Goal: Task Accomplishment & Management: Use online tool/utility

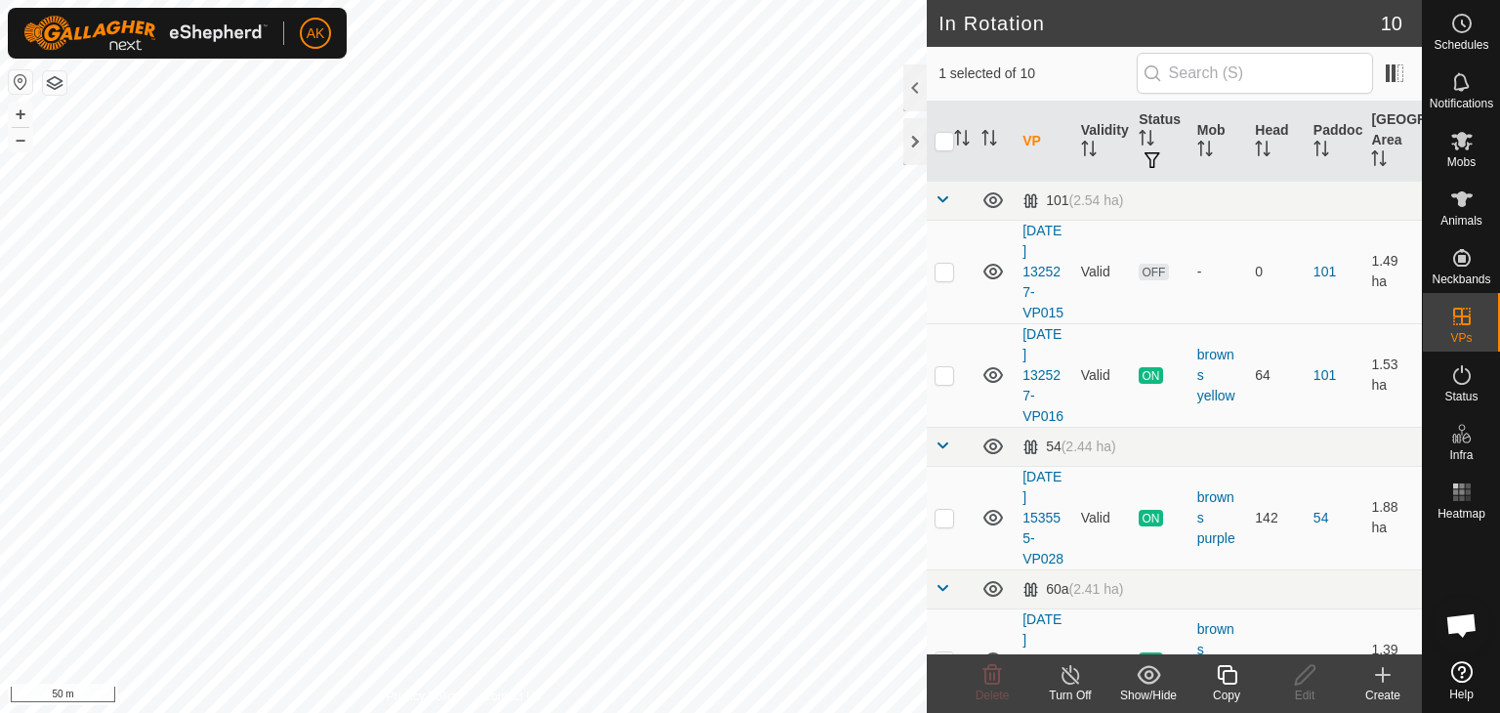
click at [1229, 668] on icon at bounding box center [1227, 674] width 24 height 23
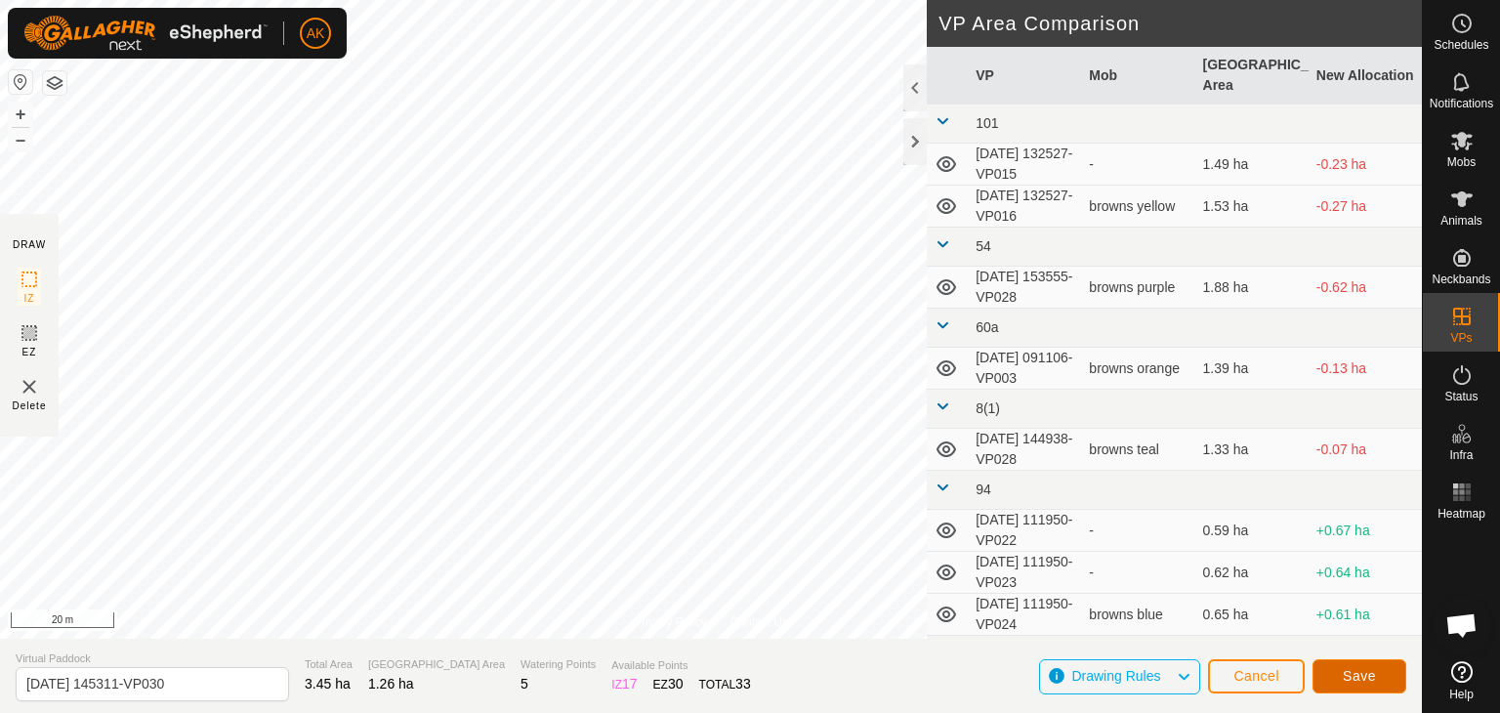
click at [1370, 668] on span "Save" at bounding box center [1359, 676] width 33 height 16
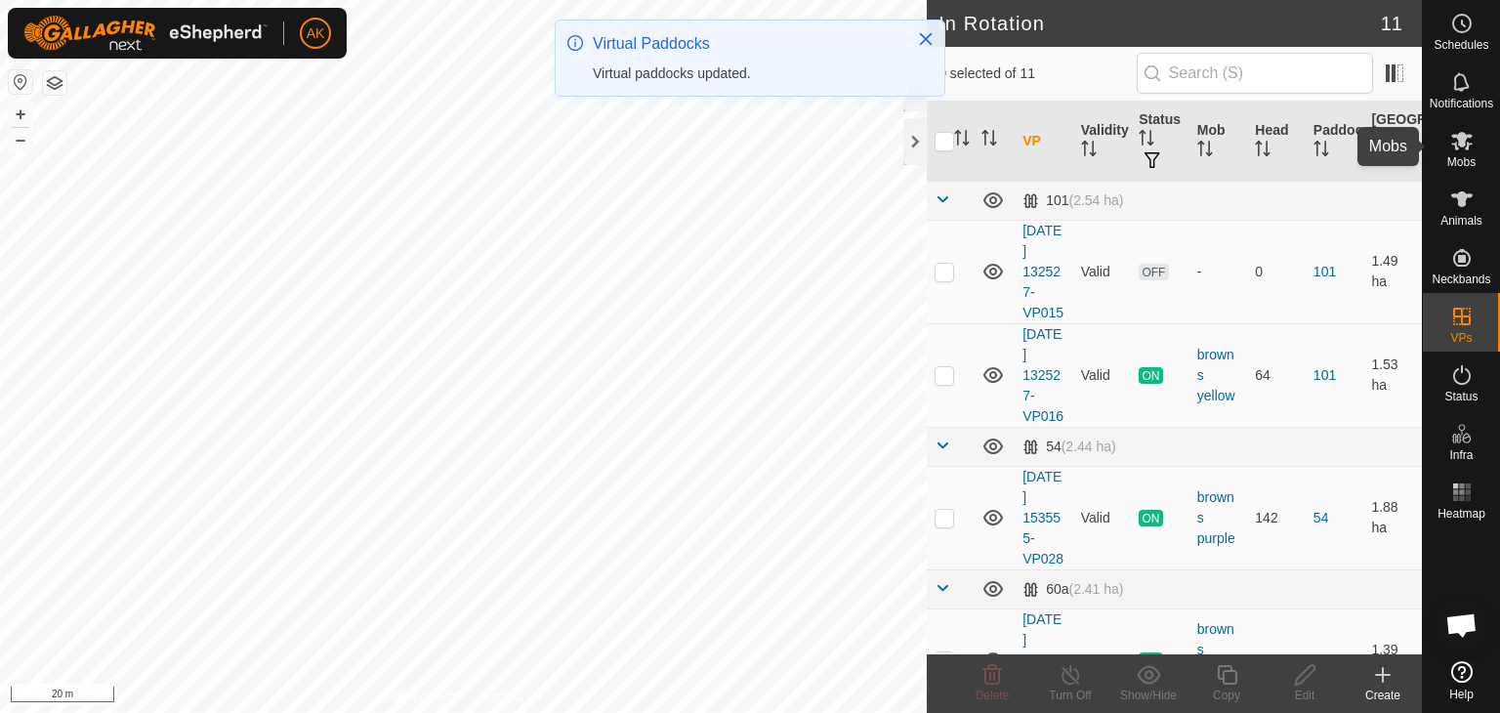
click at [1455, 141] on icon at bounding box center [1462, 140] width 23 height 23
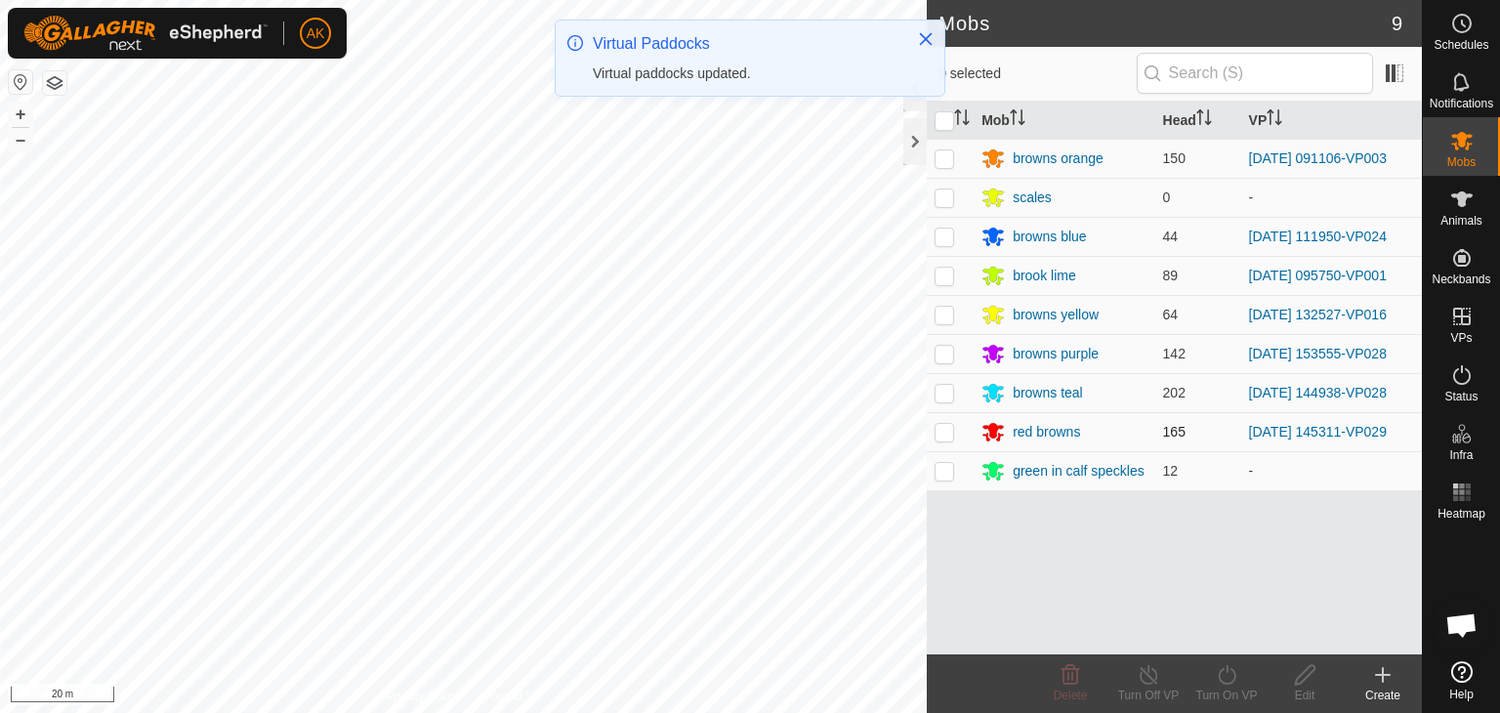
click at [938, 425] on p-checkbox at bounding box center [945, 432] width 20 height 16
checkbox input "true"
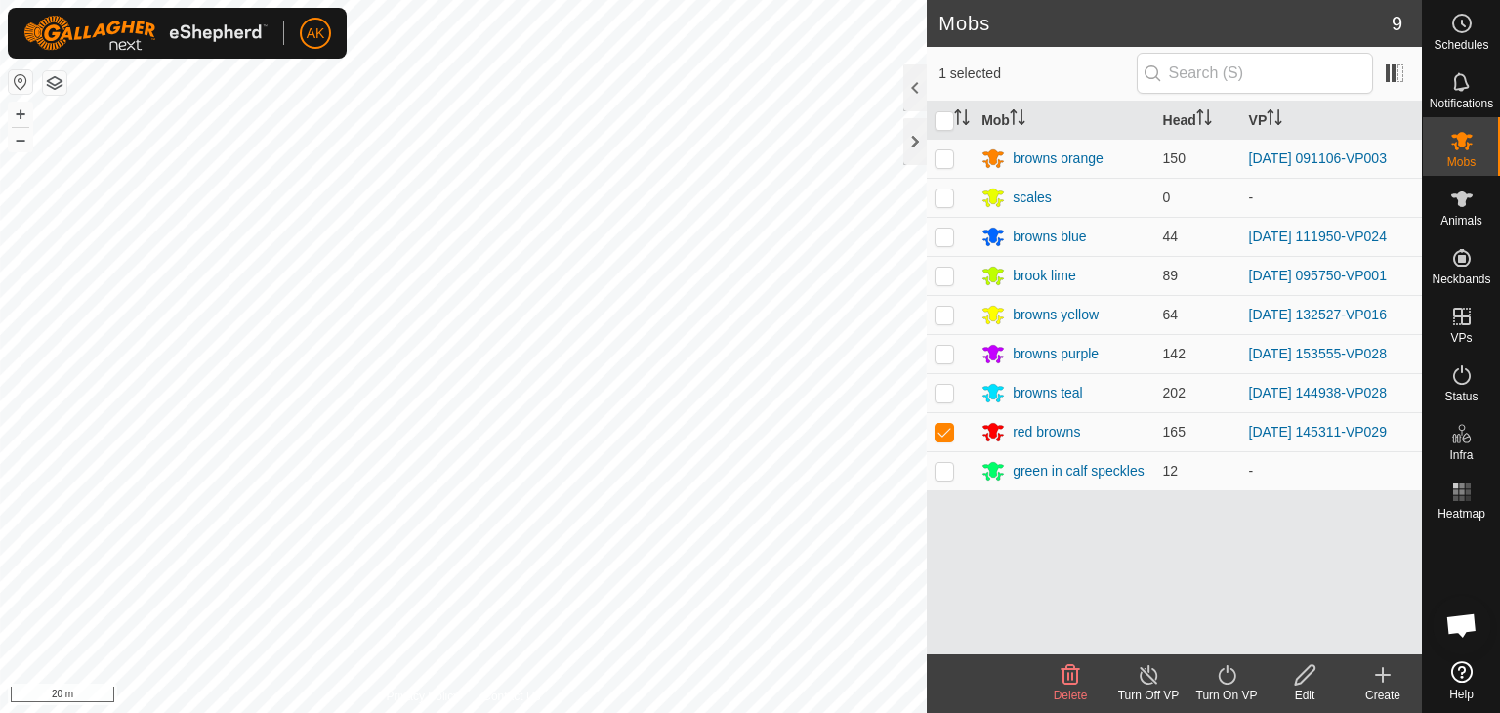
click at [1222, 678] on icon at bounding box center [1227, 674] width 24 height 23
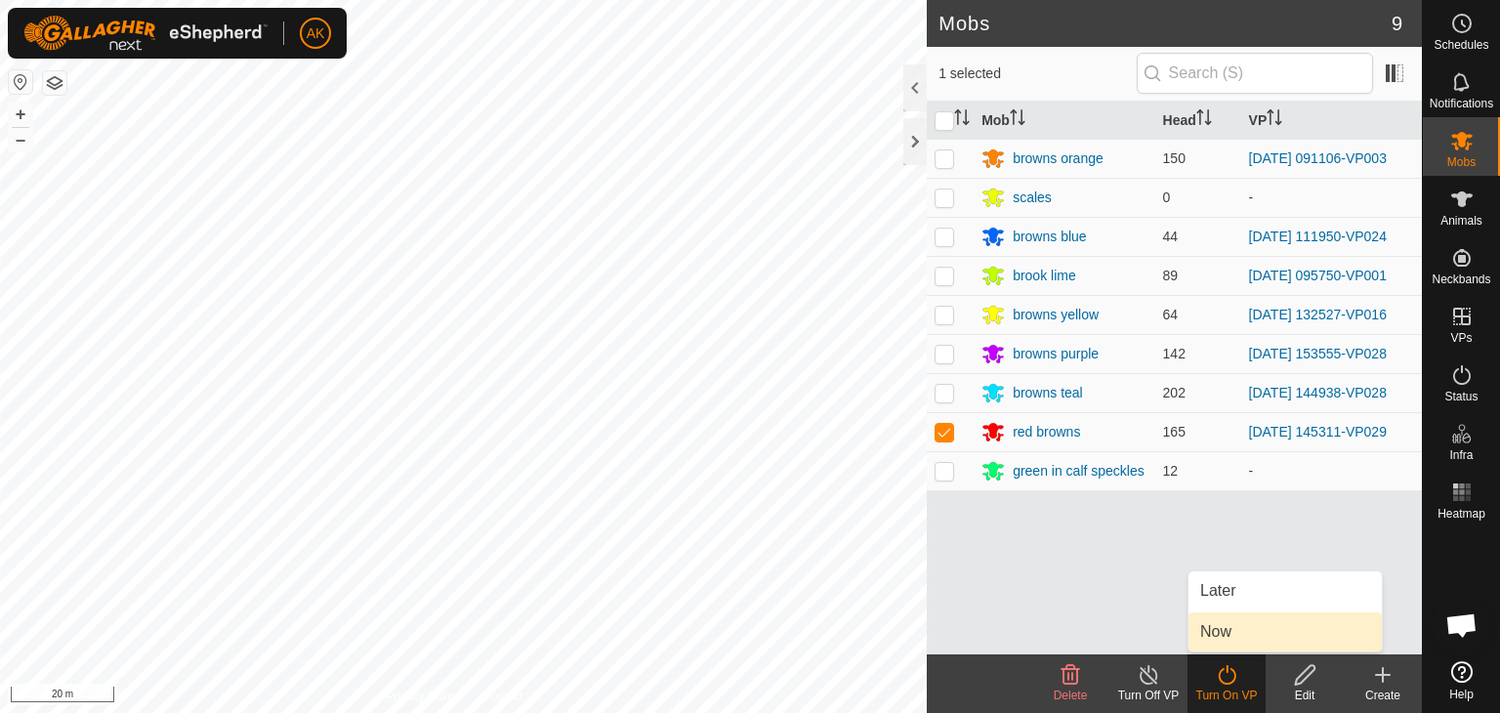
click at [1209, 620] on link "Now" at bounding box center [1285, 631] width 193 height 39
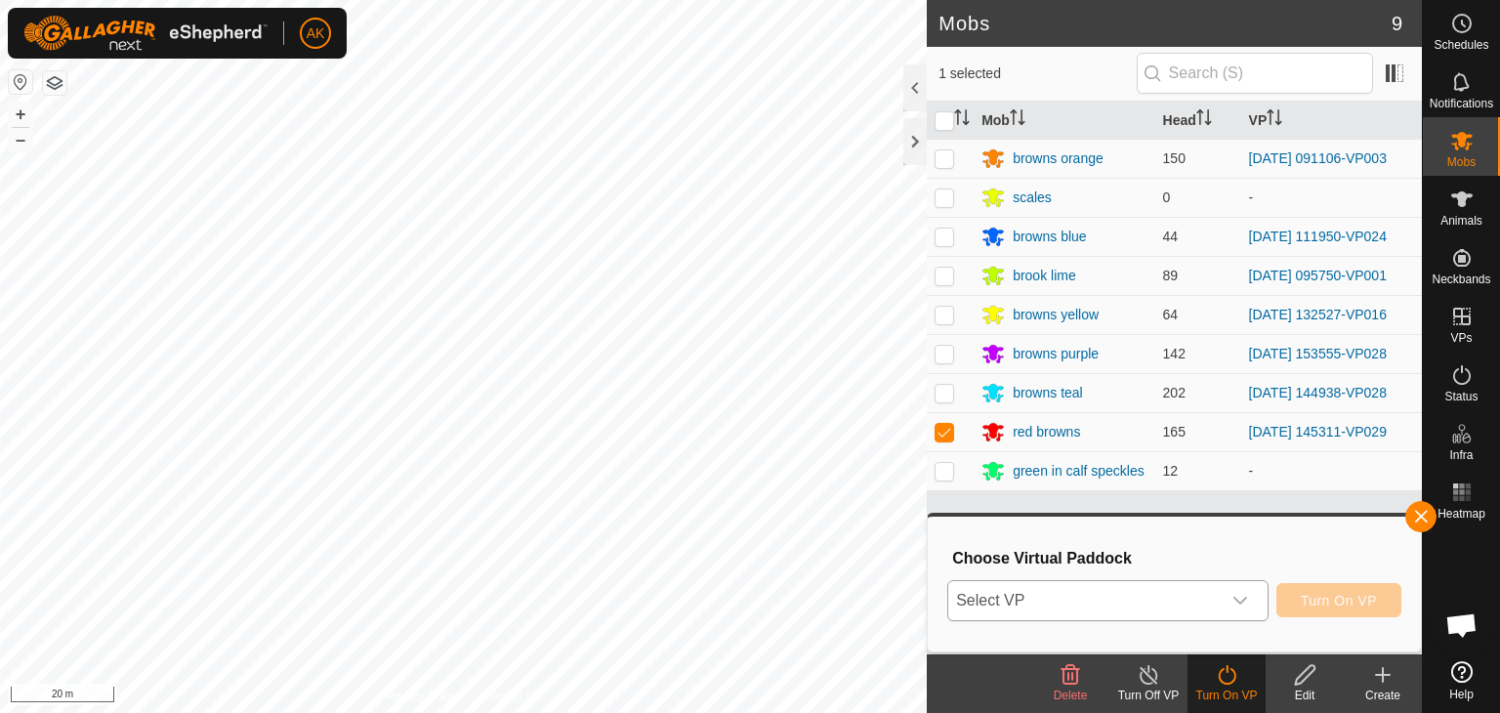
click at [1103, 603] on span "Select VP" at bounding box center [1085, 600] width 273 height 39
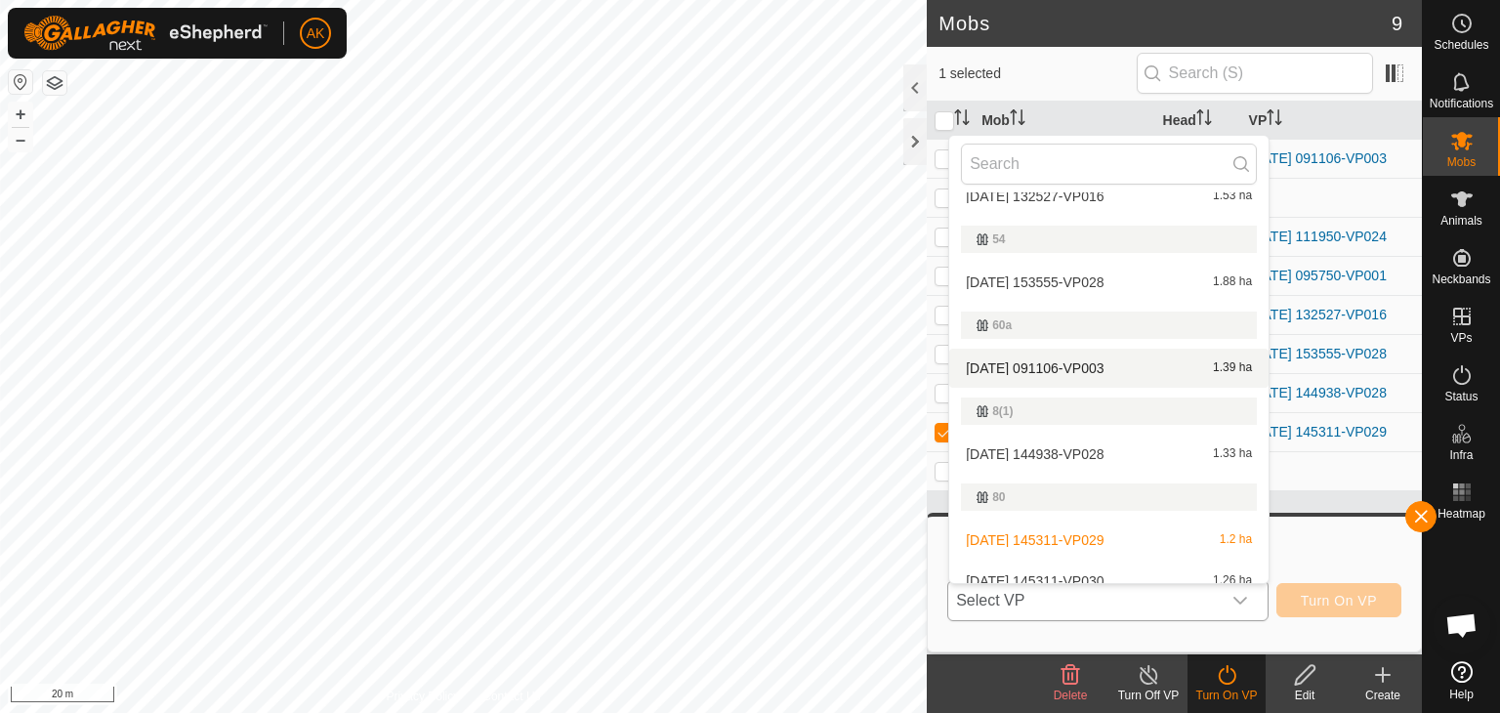
scroll to position [373, 0]
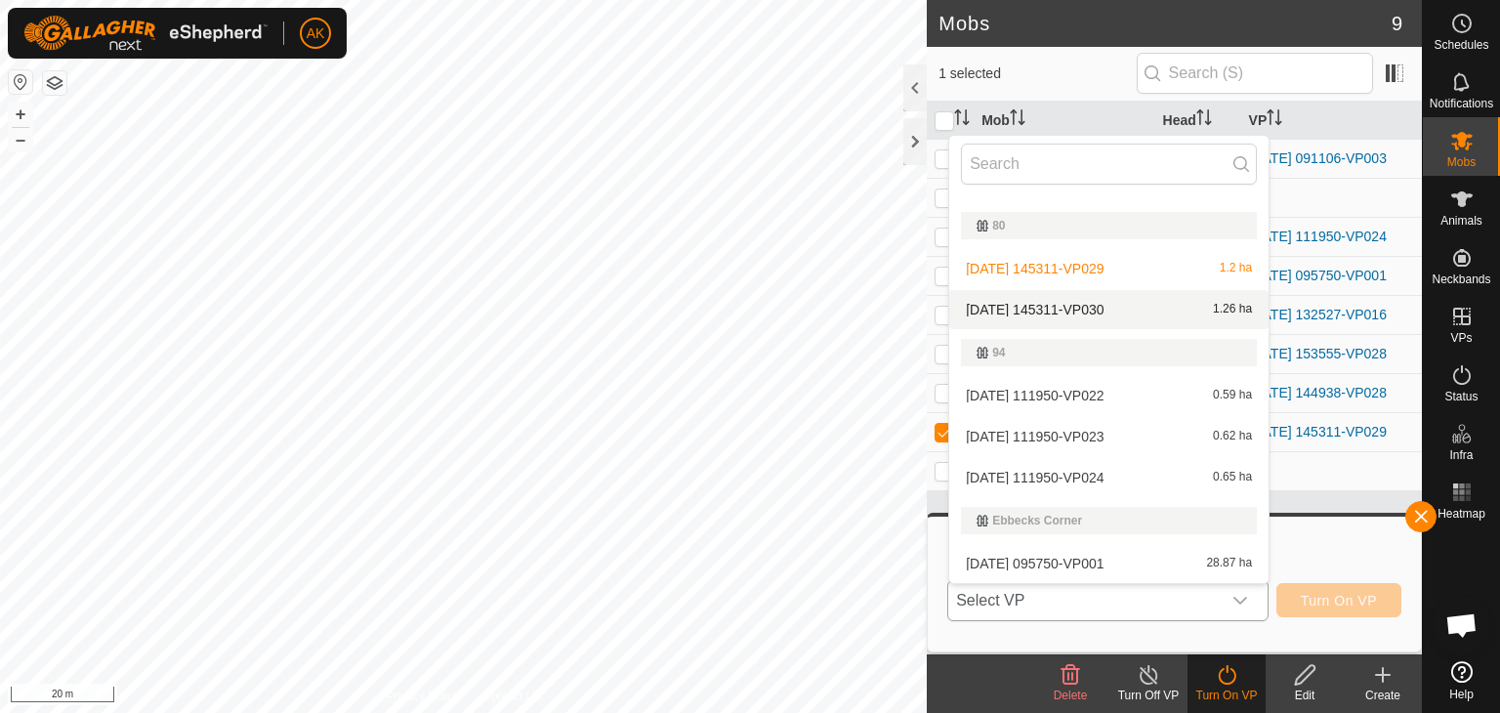
click at [1065, 310] on li "[DATE] 145311-VP030 1.26 ha" at bounding box center [1108, 309] width 319 height 39
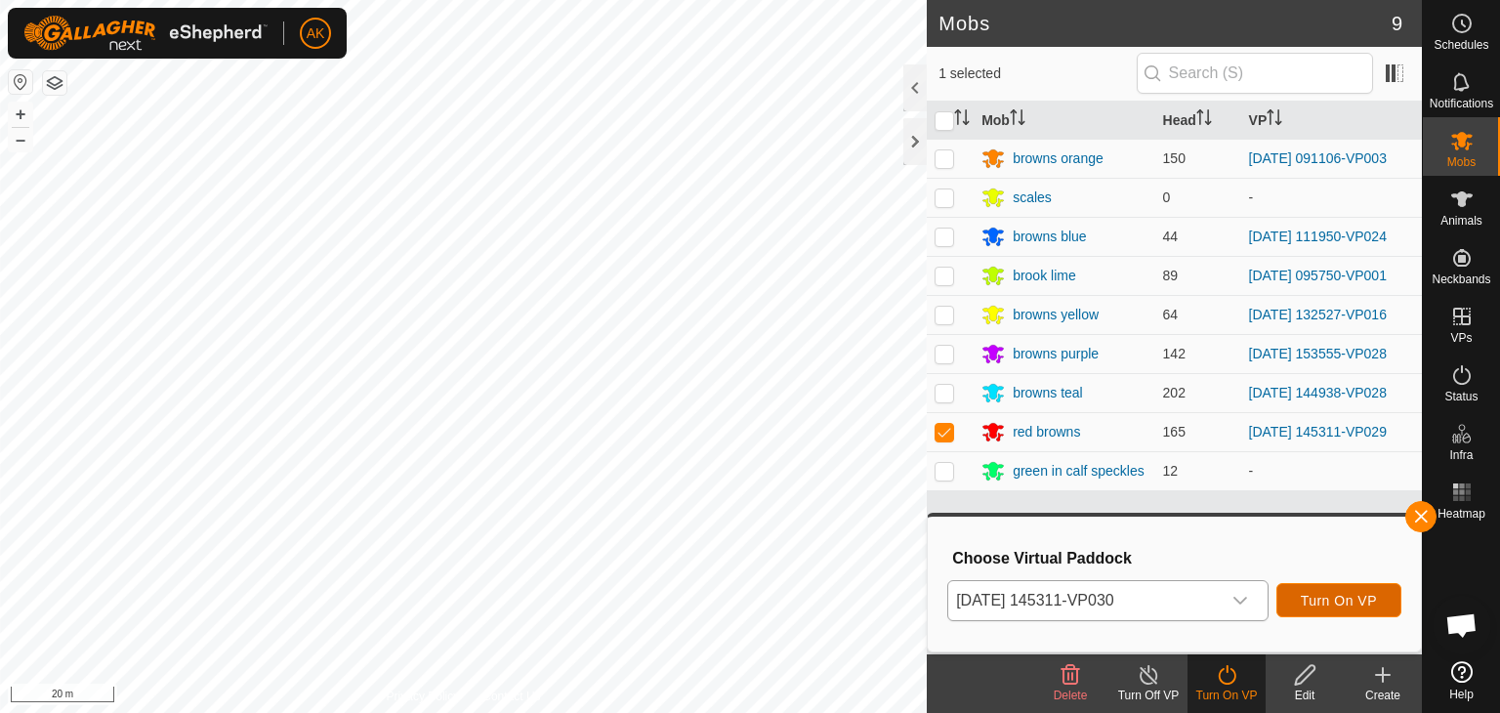
click at [1310, 603] on span "Turn On VP" at bounding box center [1339, 601] width 76 height 16
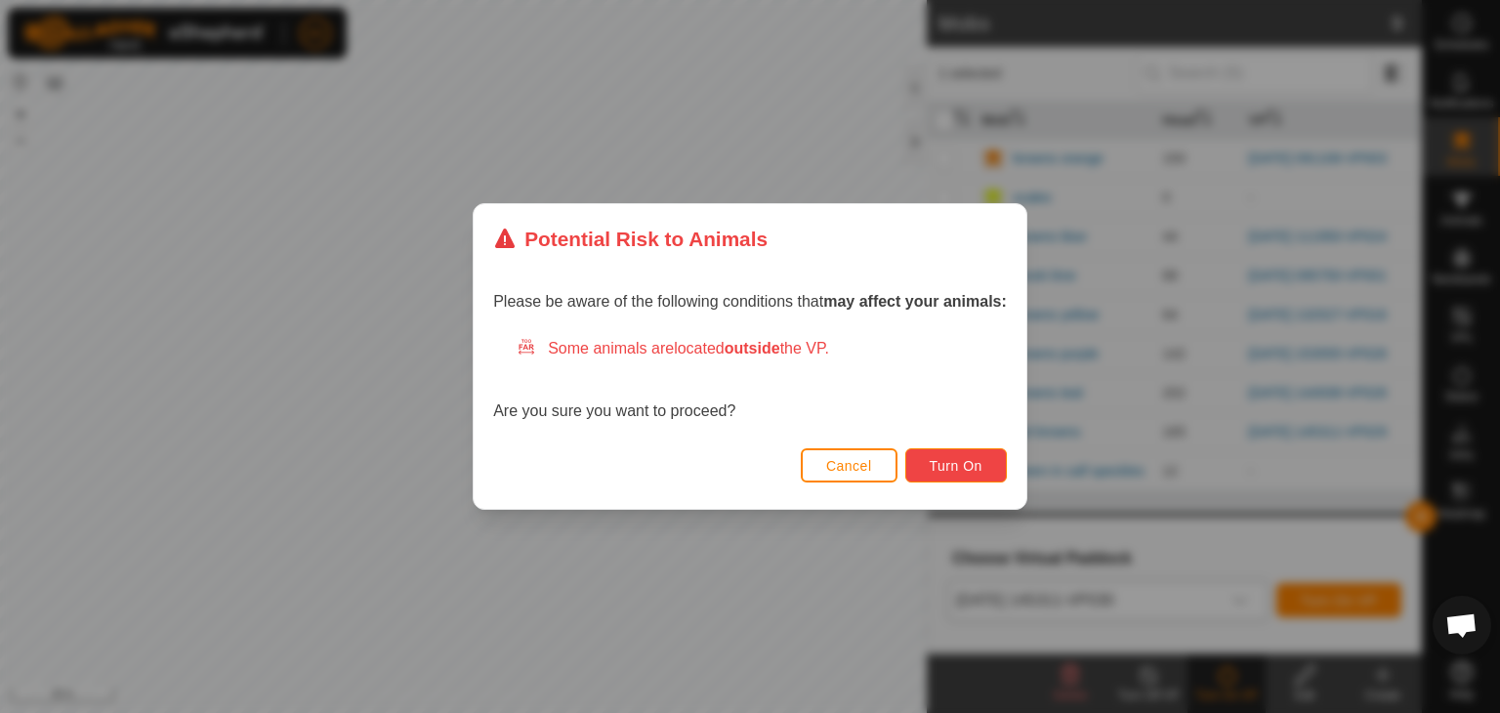
click at [963, 482] on button "Turn On" at bounding box center [957, 465] width 102 height 34
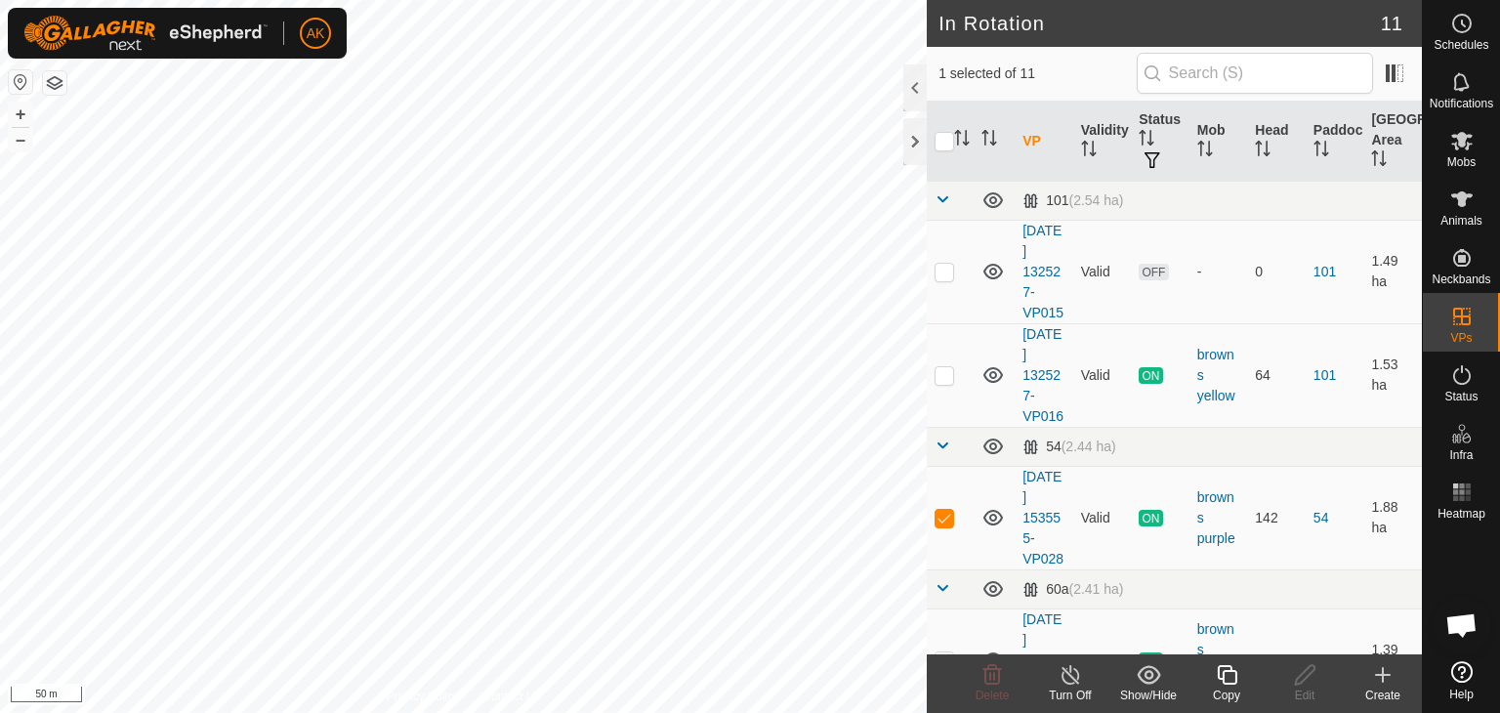
click at [1223, 676] on icon at bounding box center [1227, 675] width 20 height 20
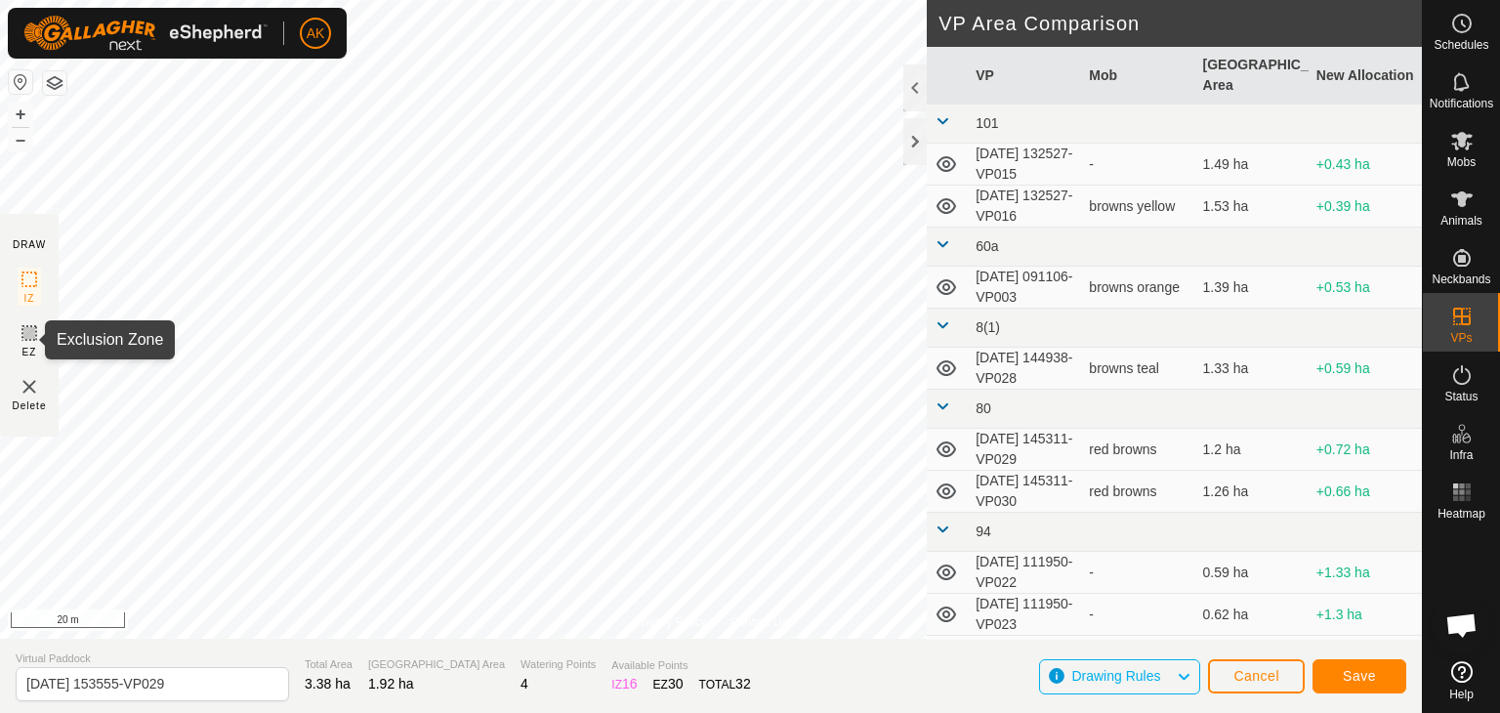
click at [34, 321] on div "Privacy Policy Contact Us Type: Inclusion Zone undefined Animal + – ⇧ i 20 m DR…" at bounding box center [711, 356] width 1422 height 713
click at [1348, 669] on span "Save" at bounding box center [1359, 676] width 33 height 16
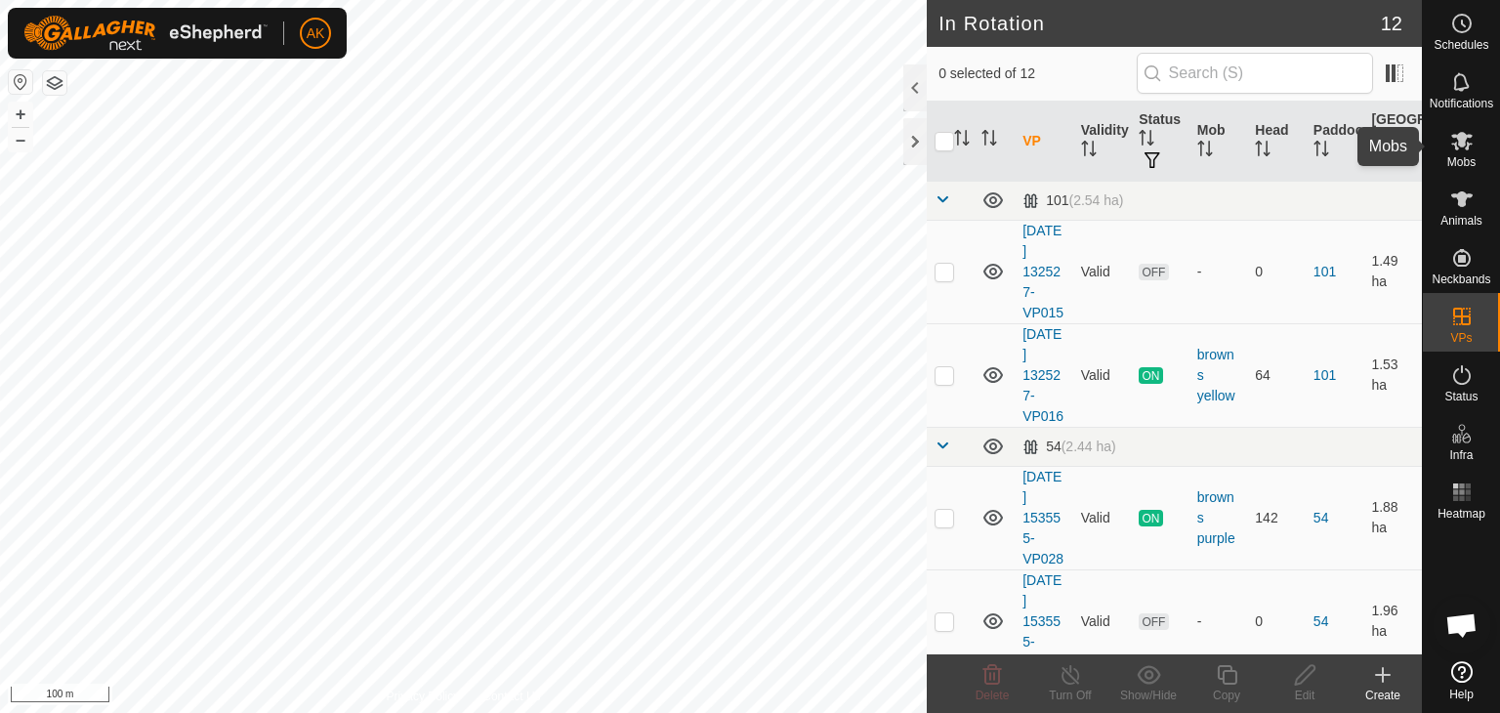
click at [1461, 141] on icon at bounding box center [1462, 141] width 21 height 19
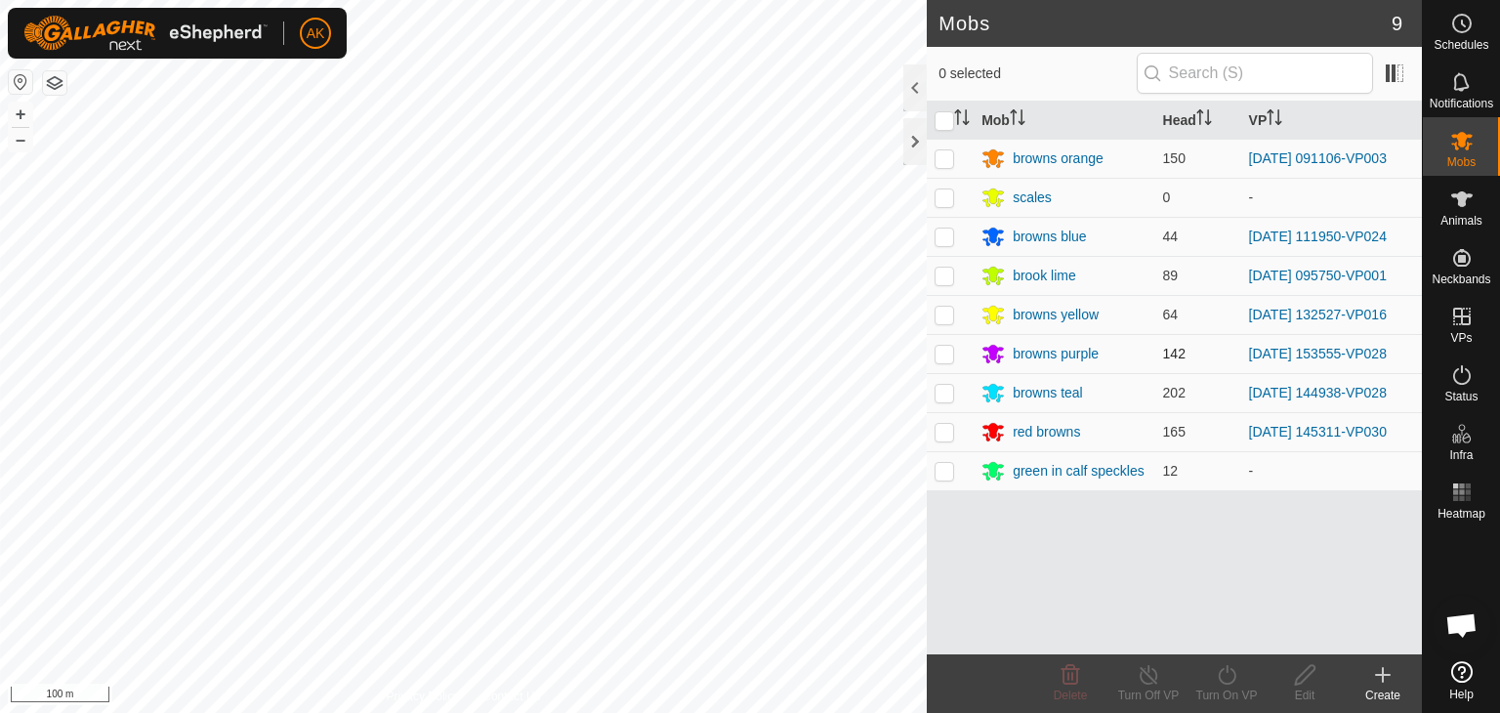
drag, startPoint x: 941, startPoint y: 345, endPoint x: 962, endPoint y: 361, distance: 27.2
click at [941, 346] on p-checkbox at bounding box center [945, 354] width 20 height 16
checkbox input "true"
click at [1227, 681] on icon at bounding box center [1227, 674] width 24 height 23
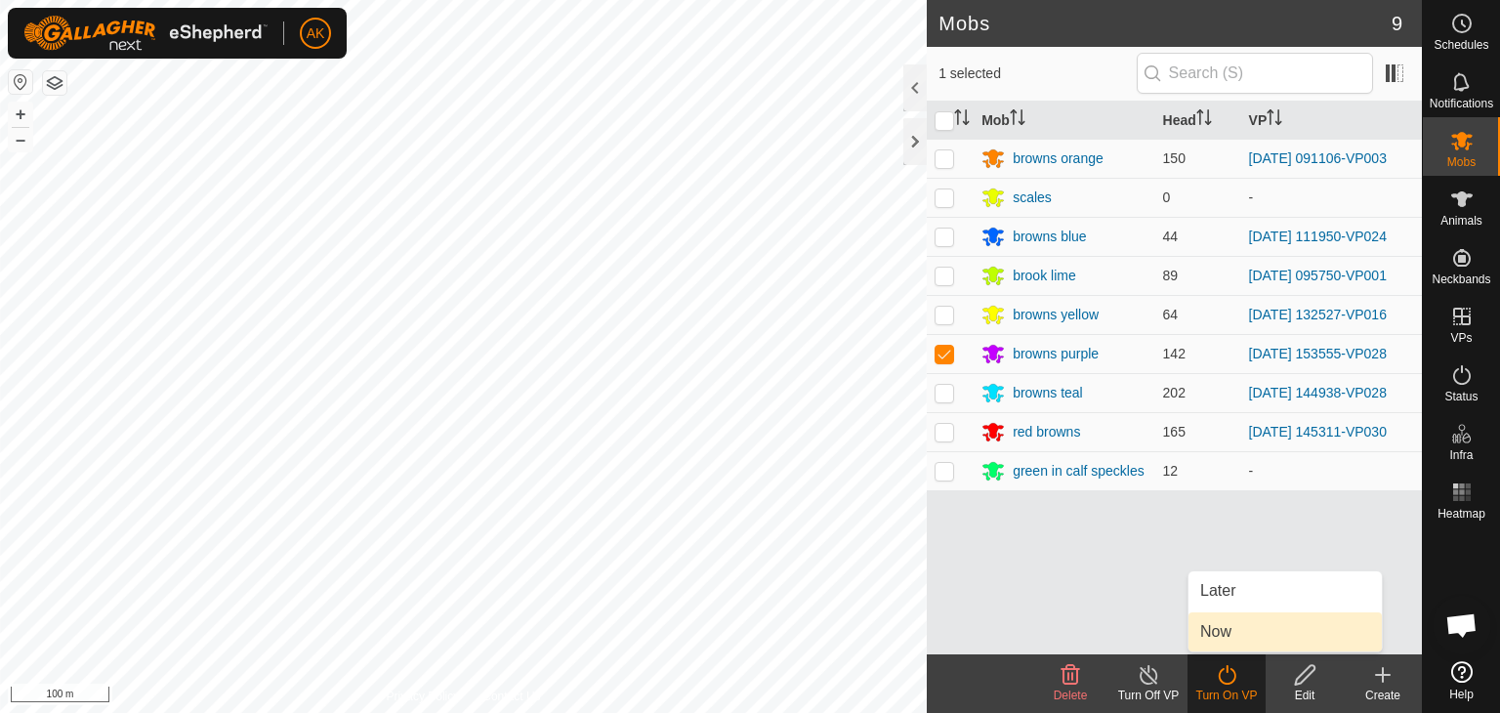
click at [1236, 626] on link "Now" at bounding box center [1285, 631] width 193 height 39
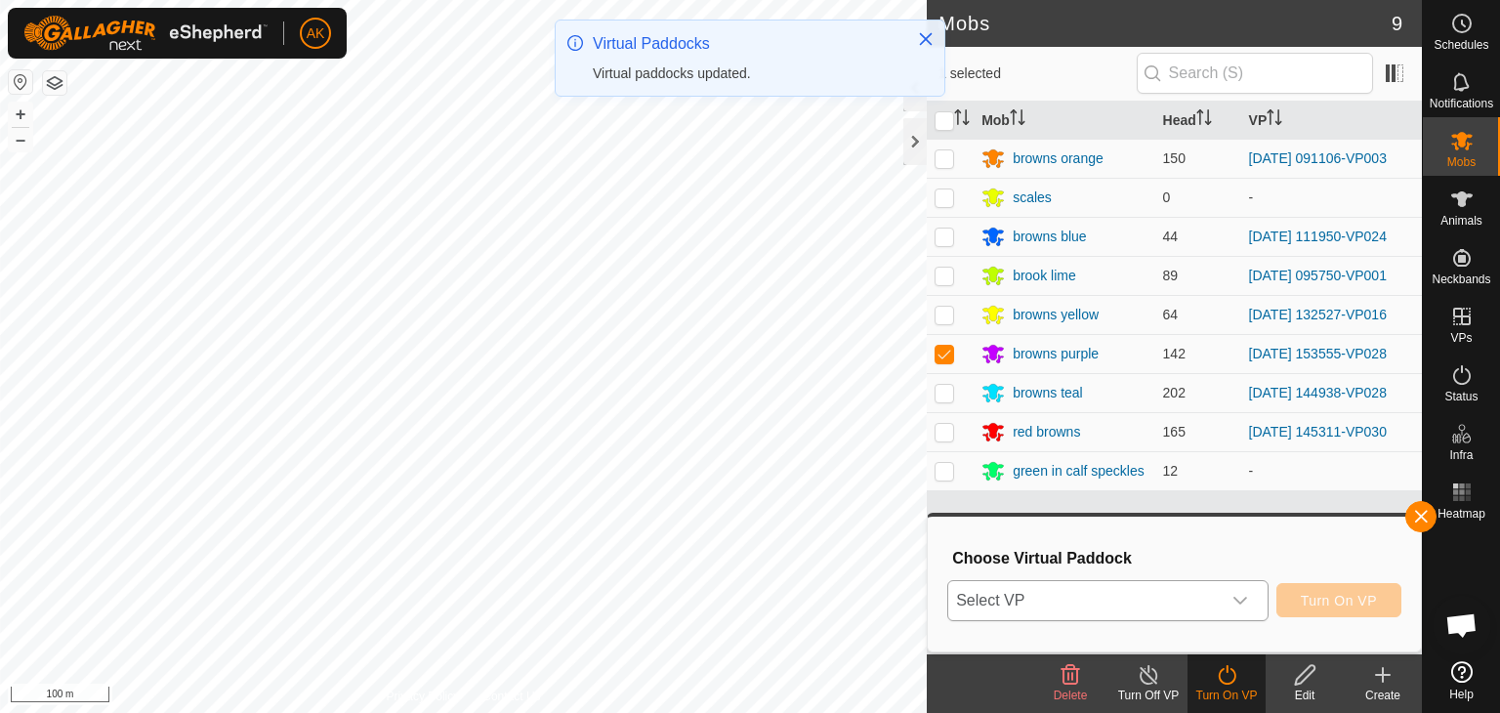
click at [1244, 593] on icon "dropdown trigger" at bounding box center [1241, 601] width 16 height 16
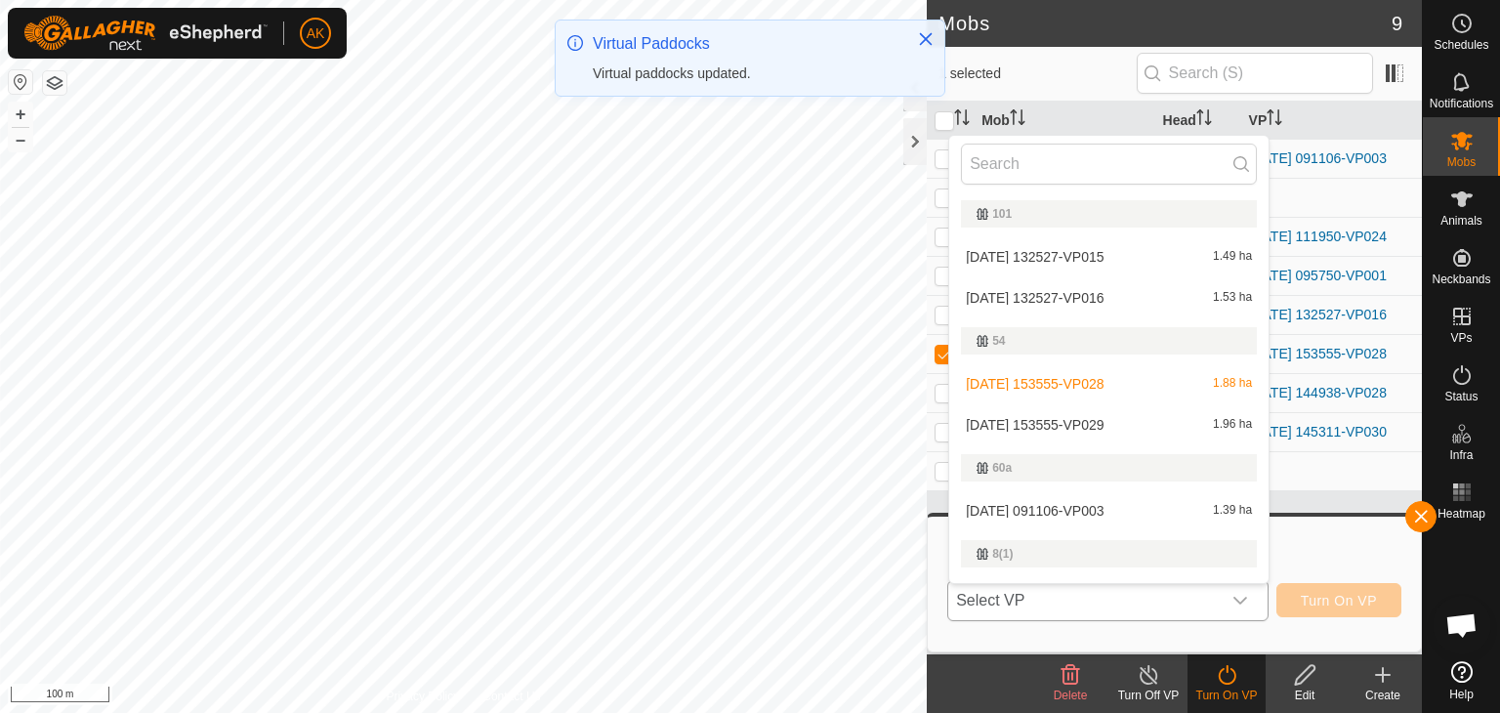
scroll to position [33, 0]
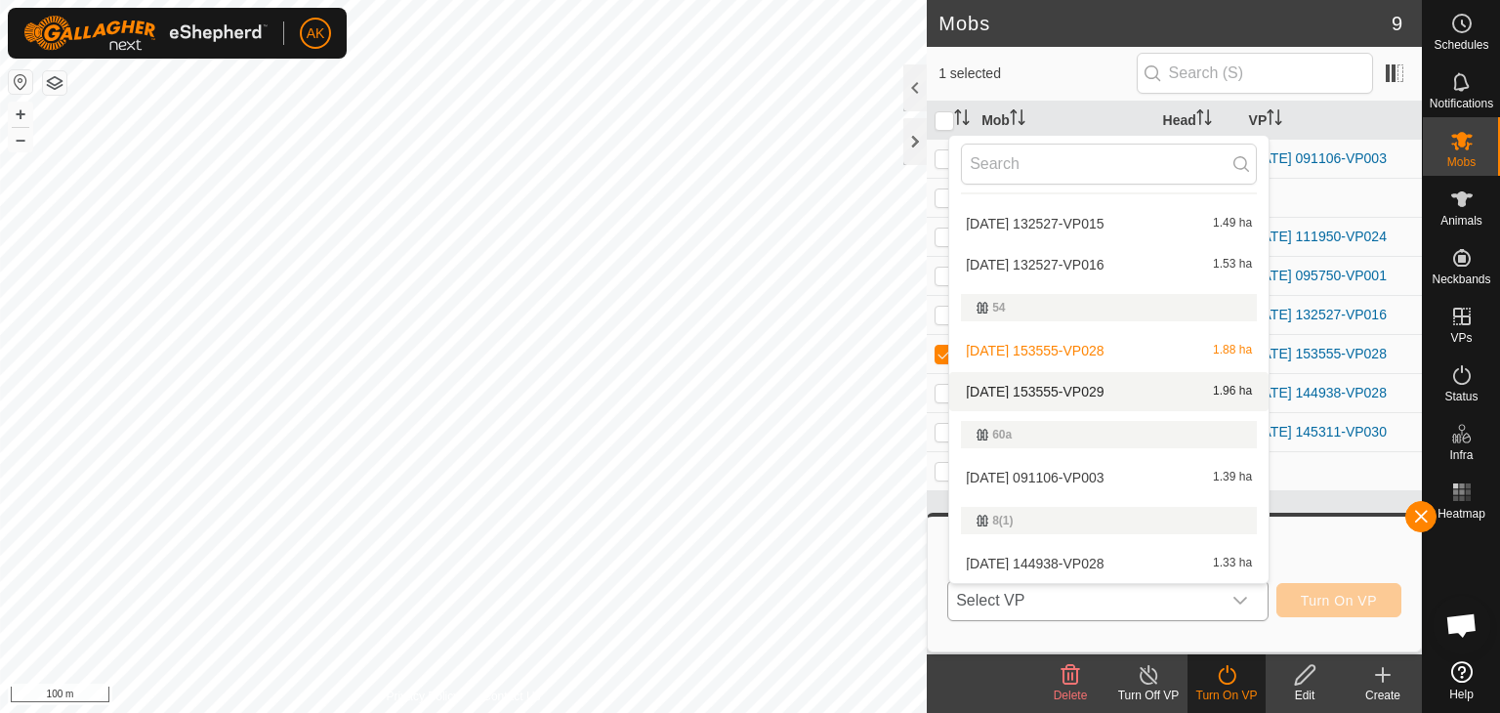
click at [1118, 388] on li "[DATE] 153555-VP029 1.96 ha" at bounding box center [1108, 391] width 319 height 39
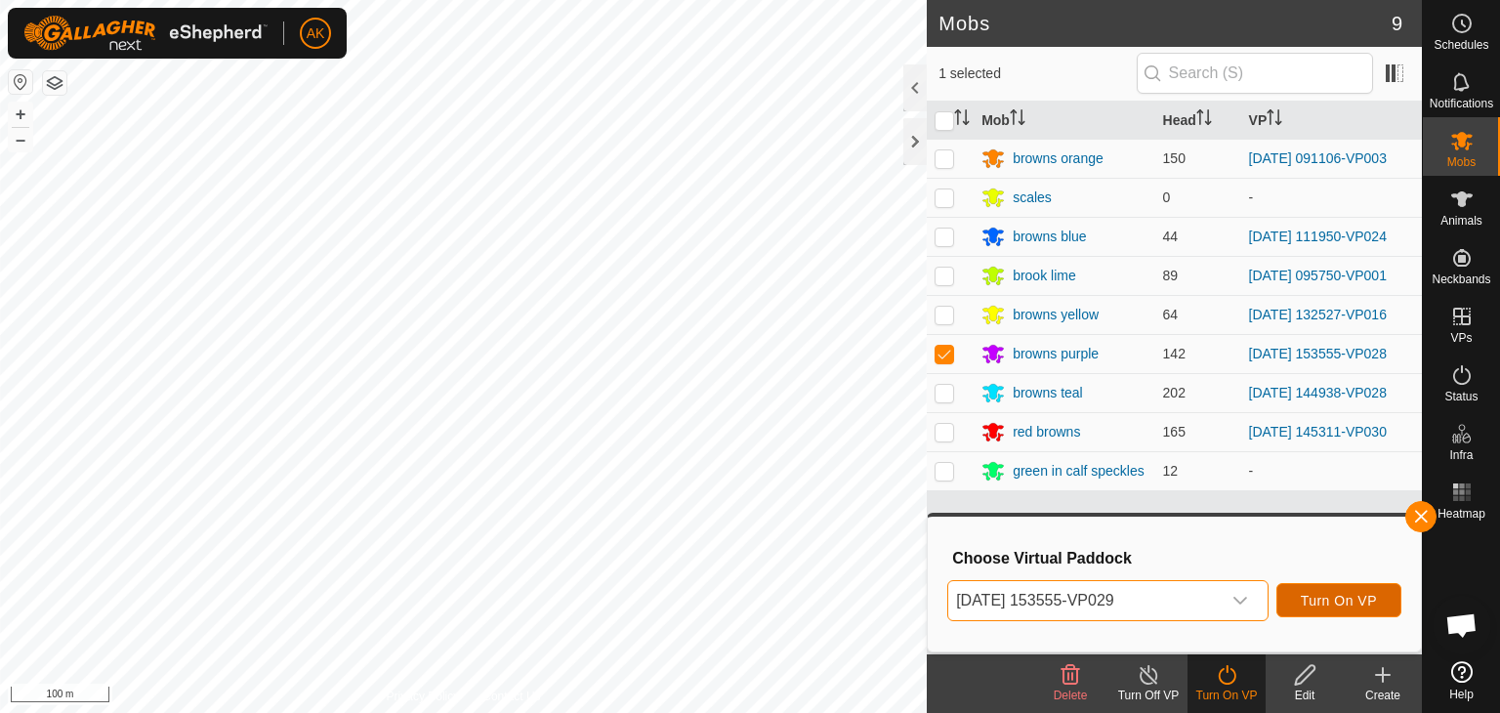
click at [1371, 603] on span "Turn On VP" at bounding box center [1339, 601] width 76 height 16
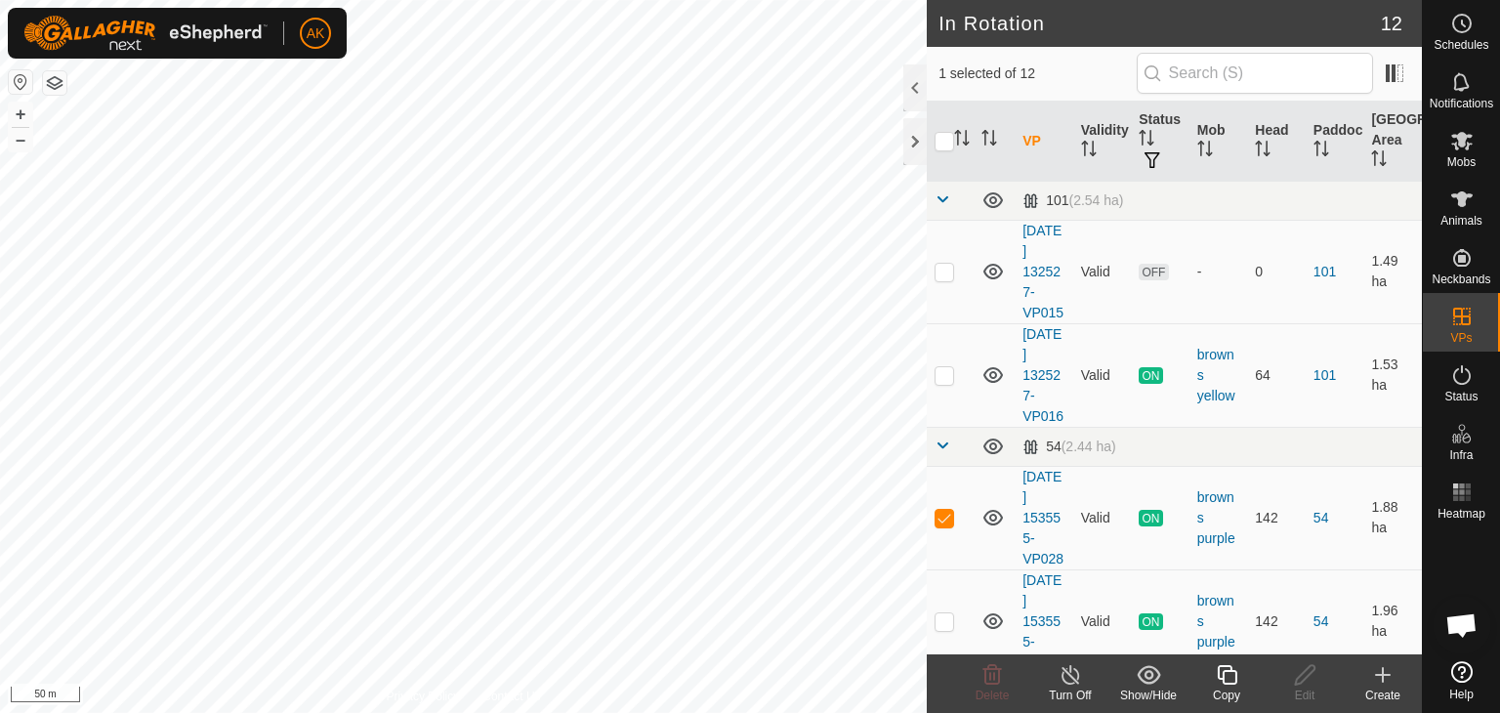
checkbox input "false"
checkbox input "true"
click at [1216, 672] on icon at bounding box center [1227, 674] width 24 height 23
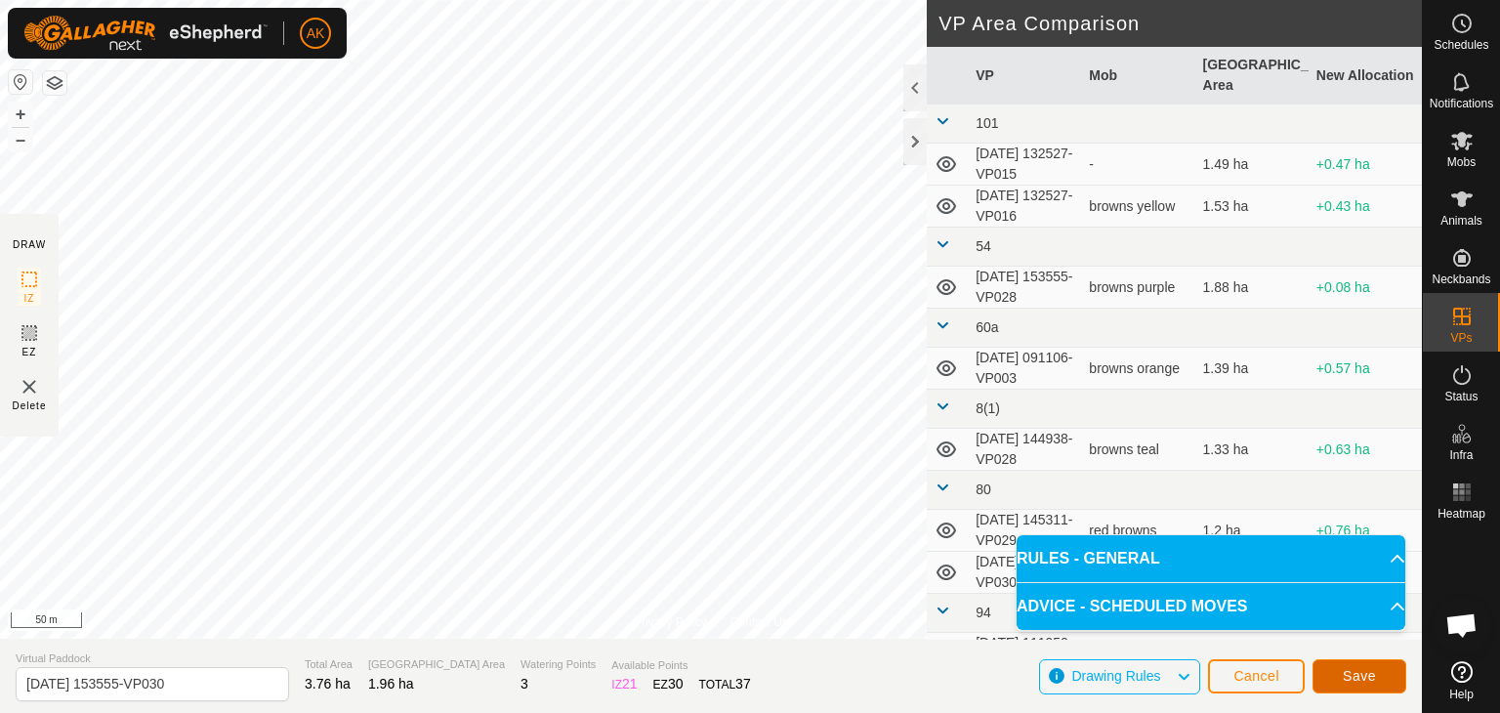
click at [1357, 677] on span "Save" at bounding box center [1359, 676] width 33 height 16
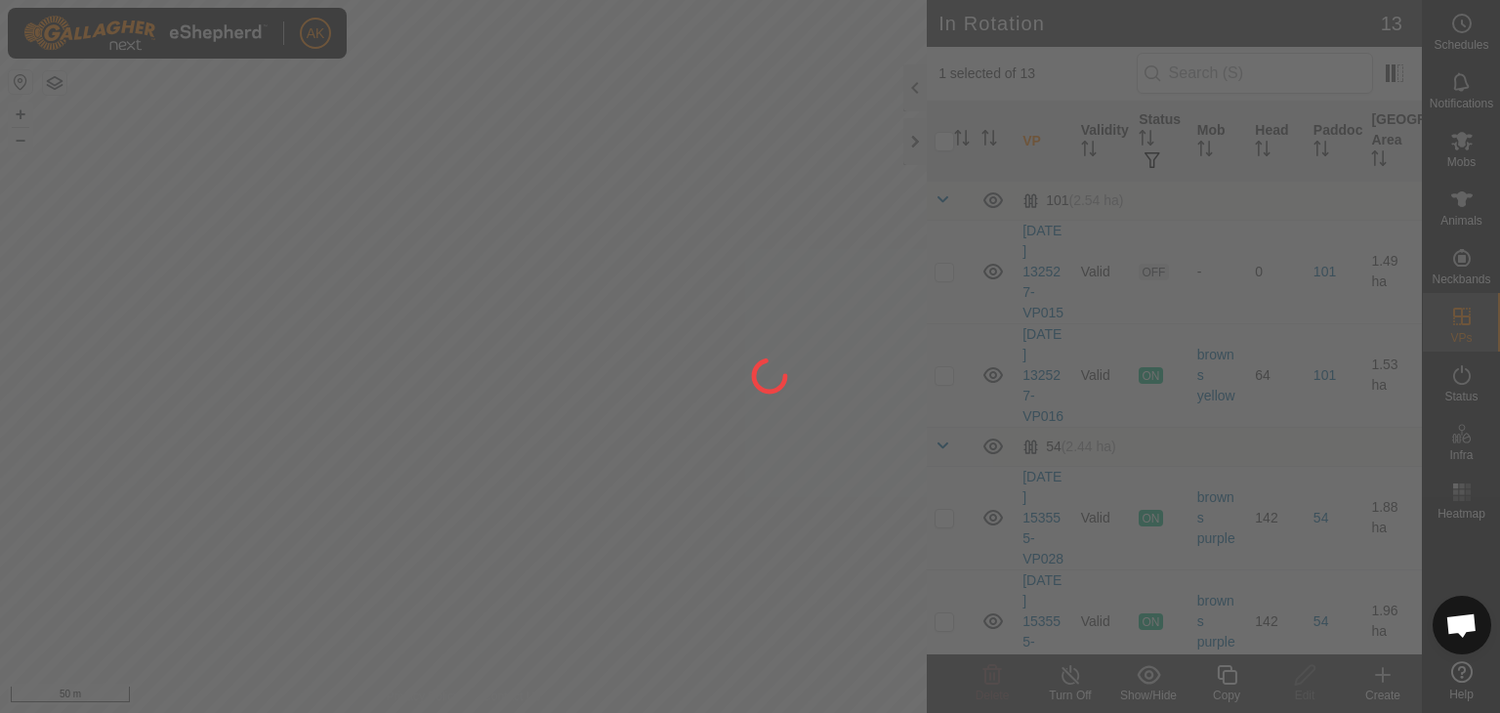
checkbox input "false"
checkbox input "true"
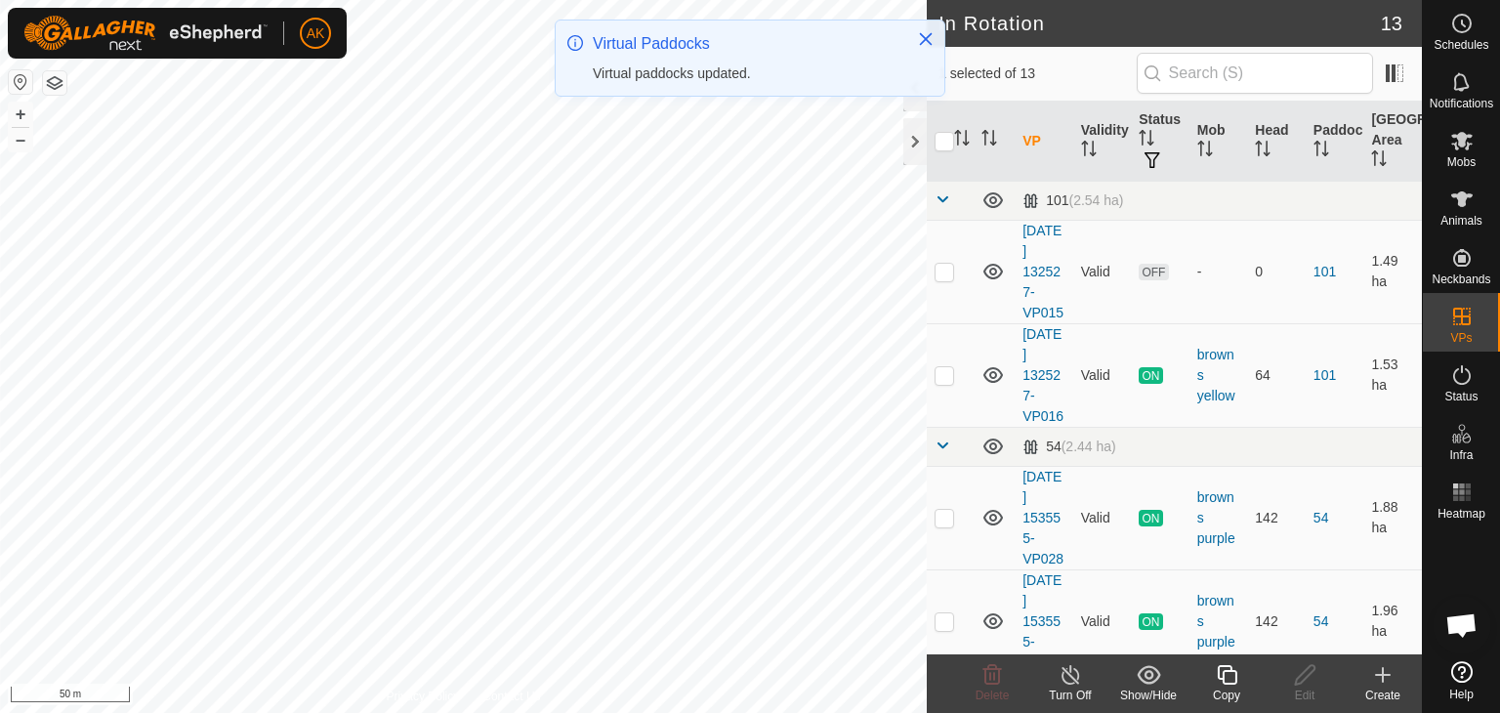
click at [1235, 688] on div "Copy" at bounding box center [1227, 696] width 78 height 18
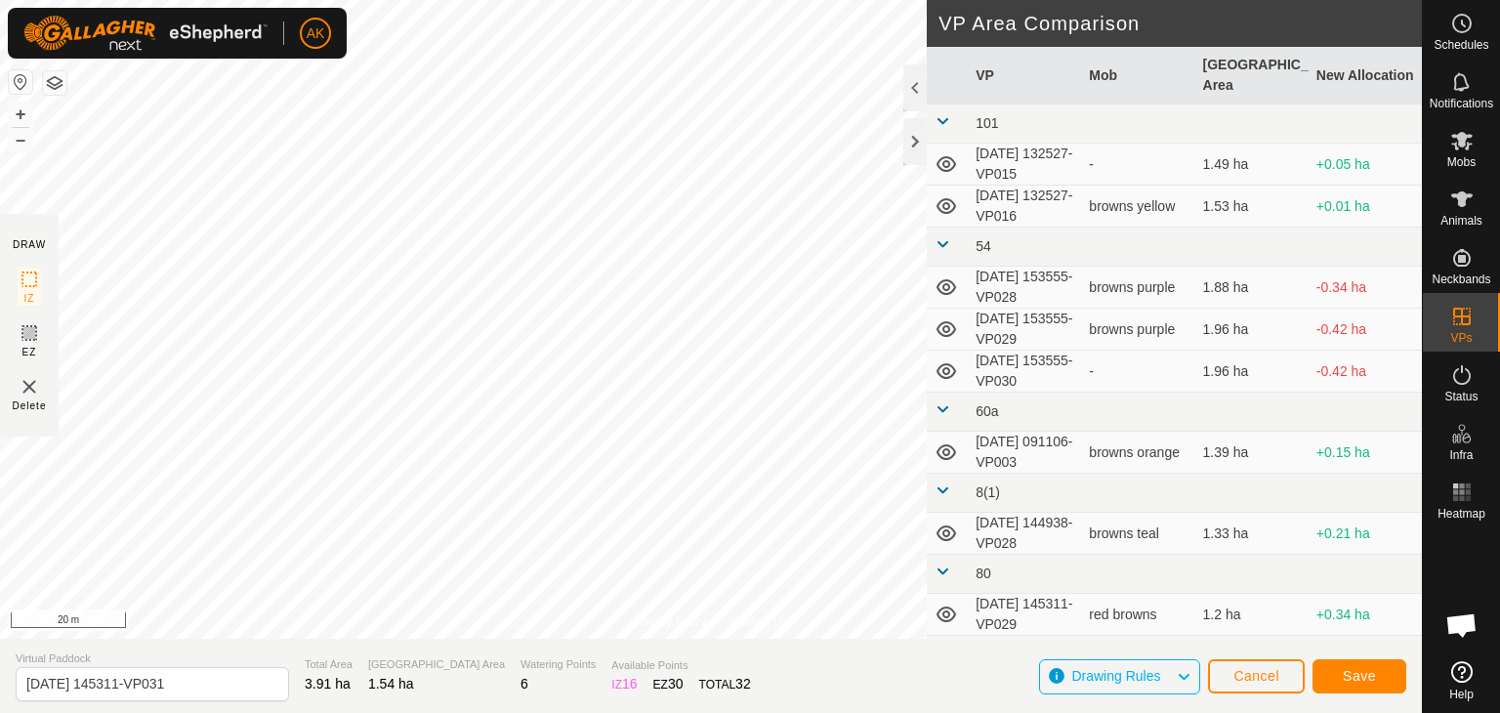
click at [393, 0] on html "AK Schedules Notifications Mobs Animals Neckbands VPs Status Infra Heatmap Help…" at bounding box center [750, 356] width 1500 height 713
click at [1364, 674] on span "Save" at bounding box center [1359, 676] width 33 height 16
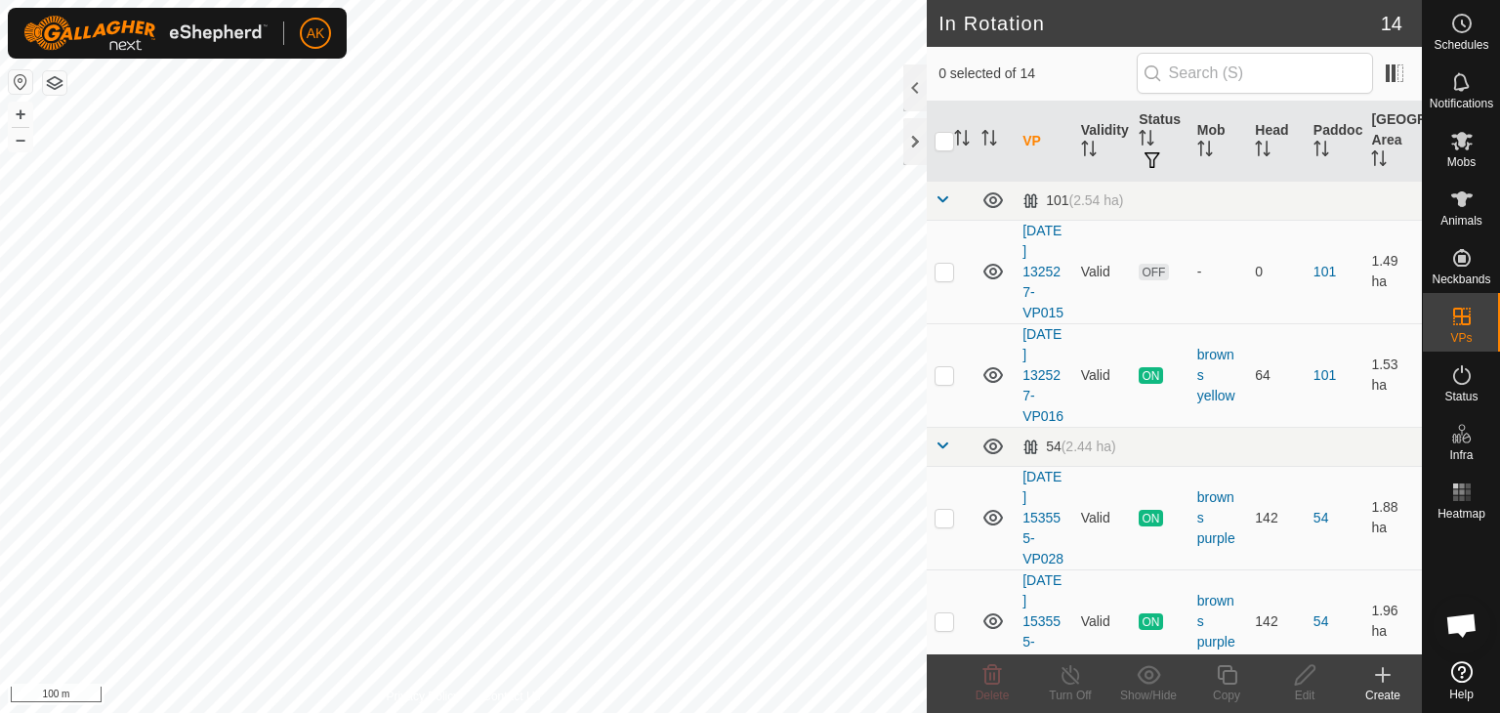
checkbox input "true"
click at [1217, 683] on icon at bounding box center [1227, 674] width 24 height 23
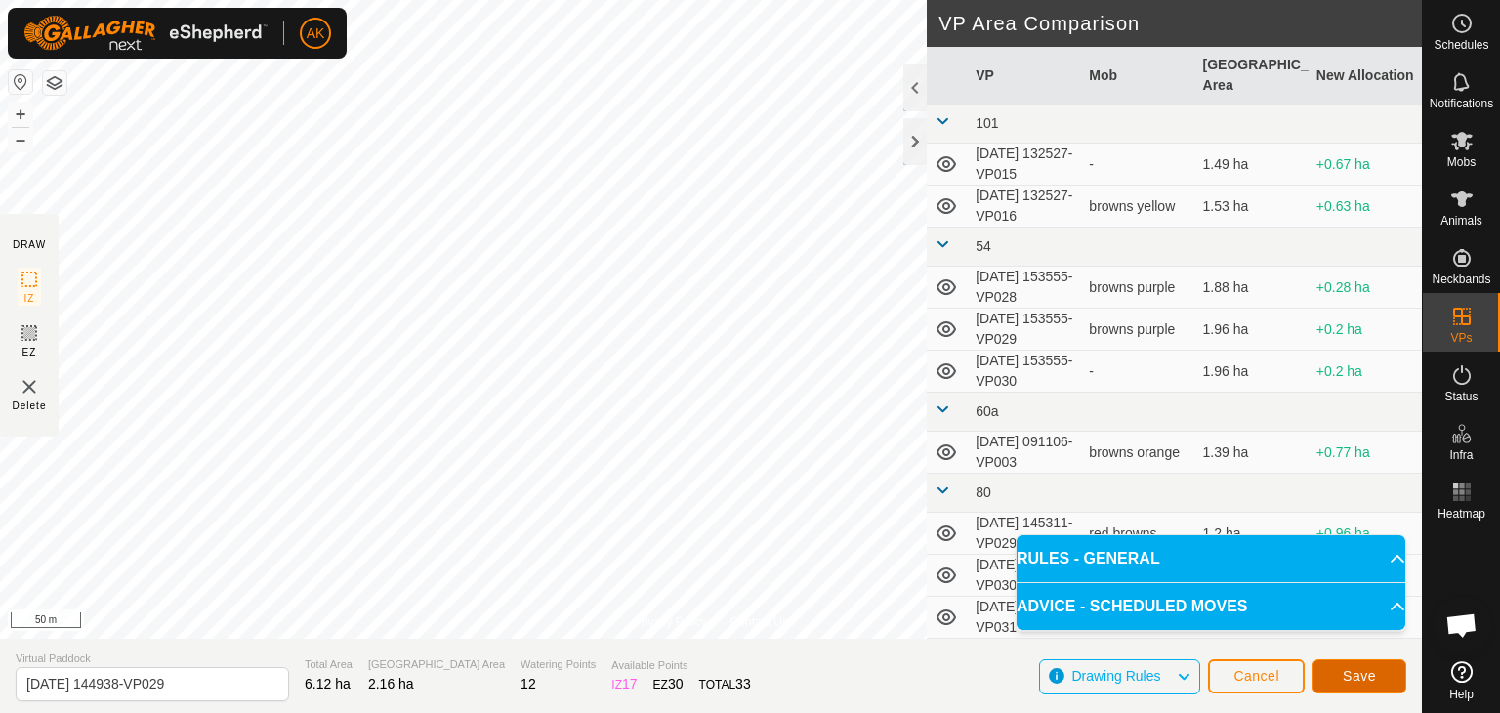
click at [1338, 677] on button "Save" at bounding box center [1360, 676] width 94 height 34
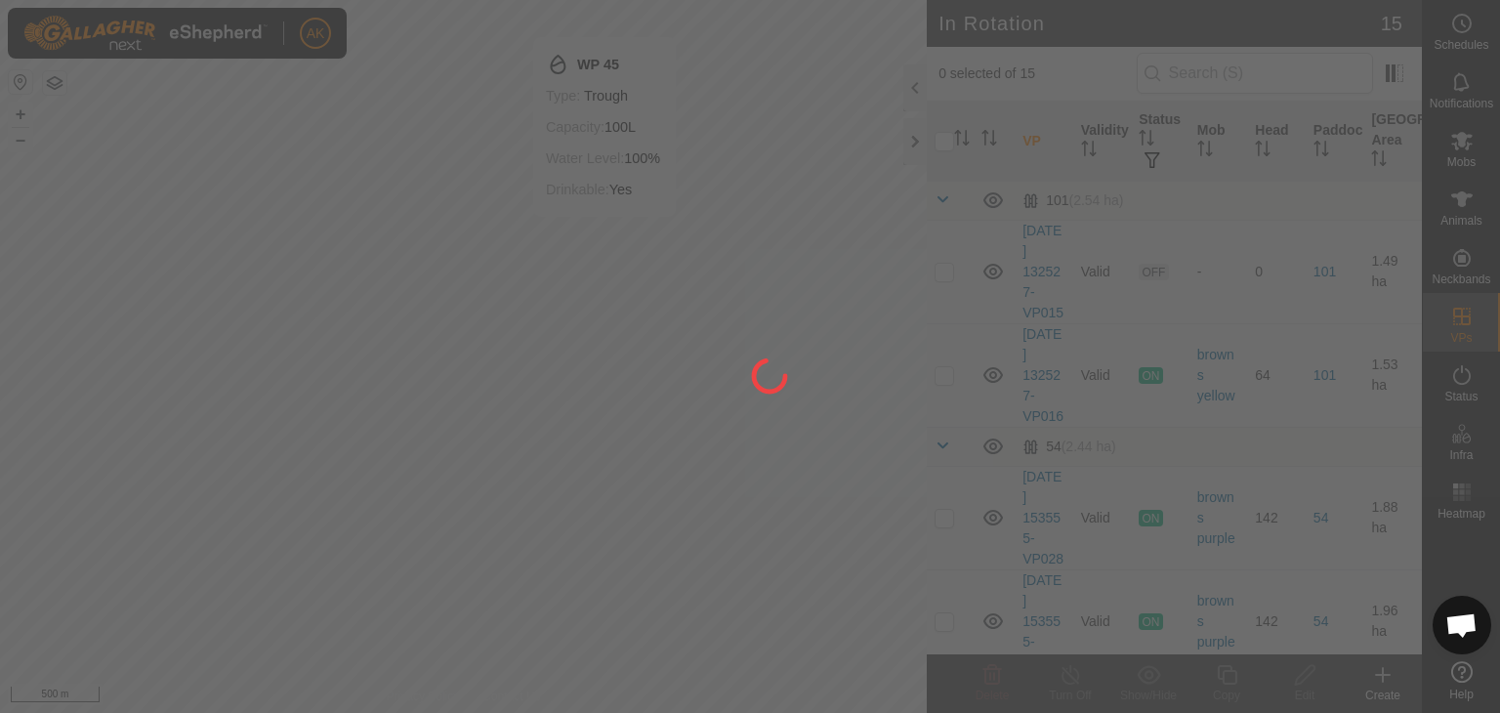
drag, startPoint x: 637, startPoint y: 383, endPoint x: 653, endPoint y: 435, distance: 54.1
click at [656, 441] on div at bounding box center [750, 356] width 1500 height 713
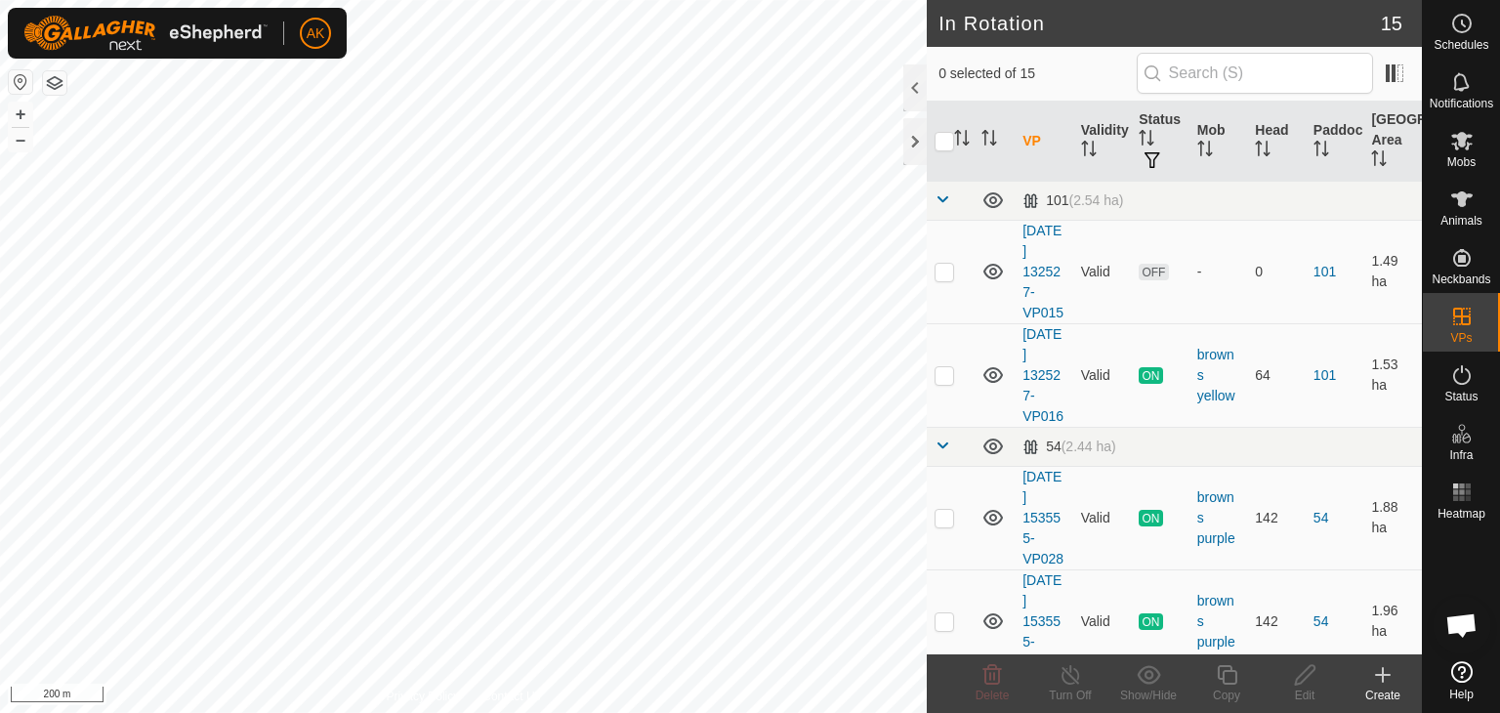
checkbox input "true"
click at [1230, 678] on icon at bounding box center [1227, 674] width 24 height 23
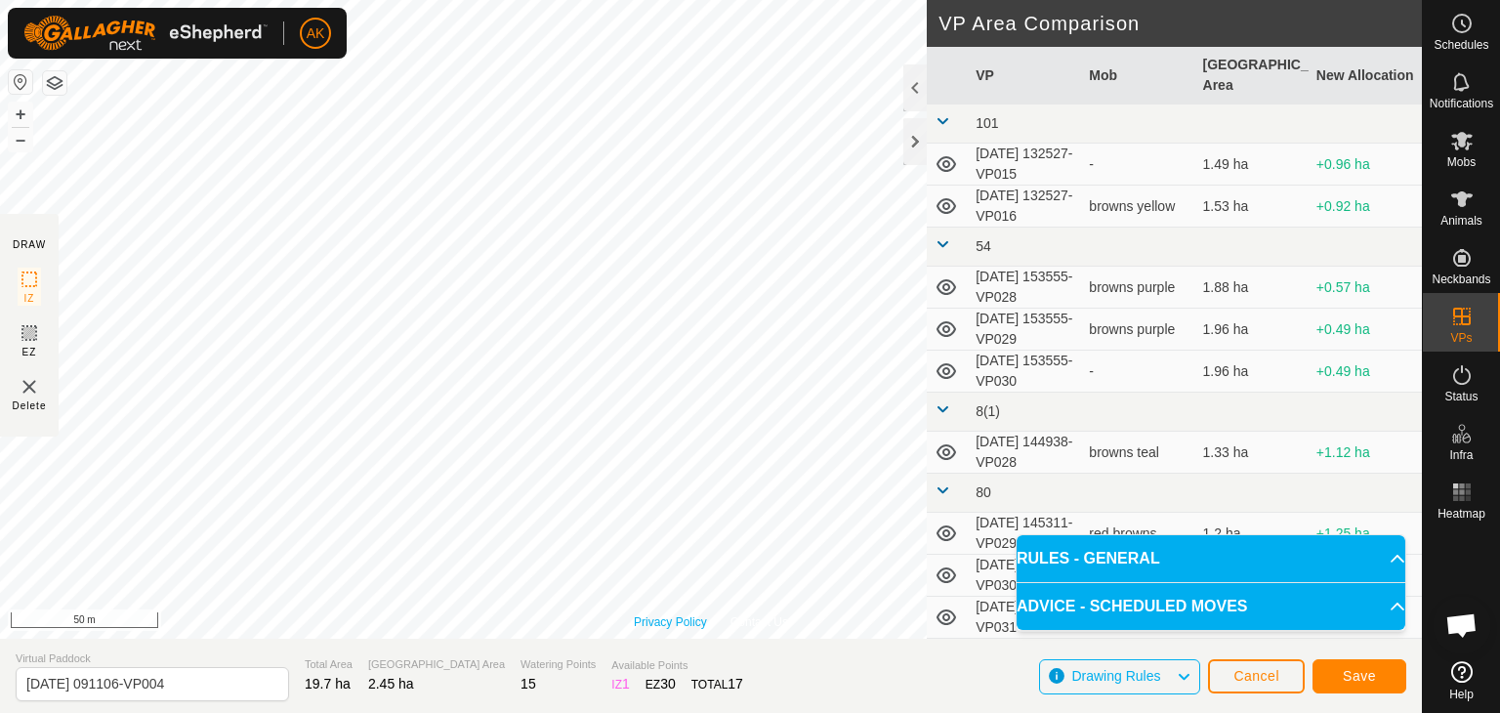
click at [674, 622] on div "Privacy Policy Contact Us Type: Inclusion Zone undefined Animal + – ⇧ i 50 m" at bounding box center [711, 319] width 1422 height 639
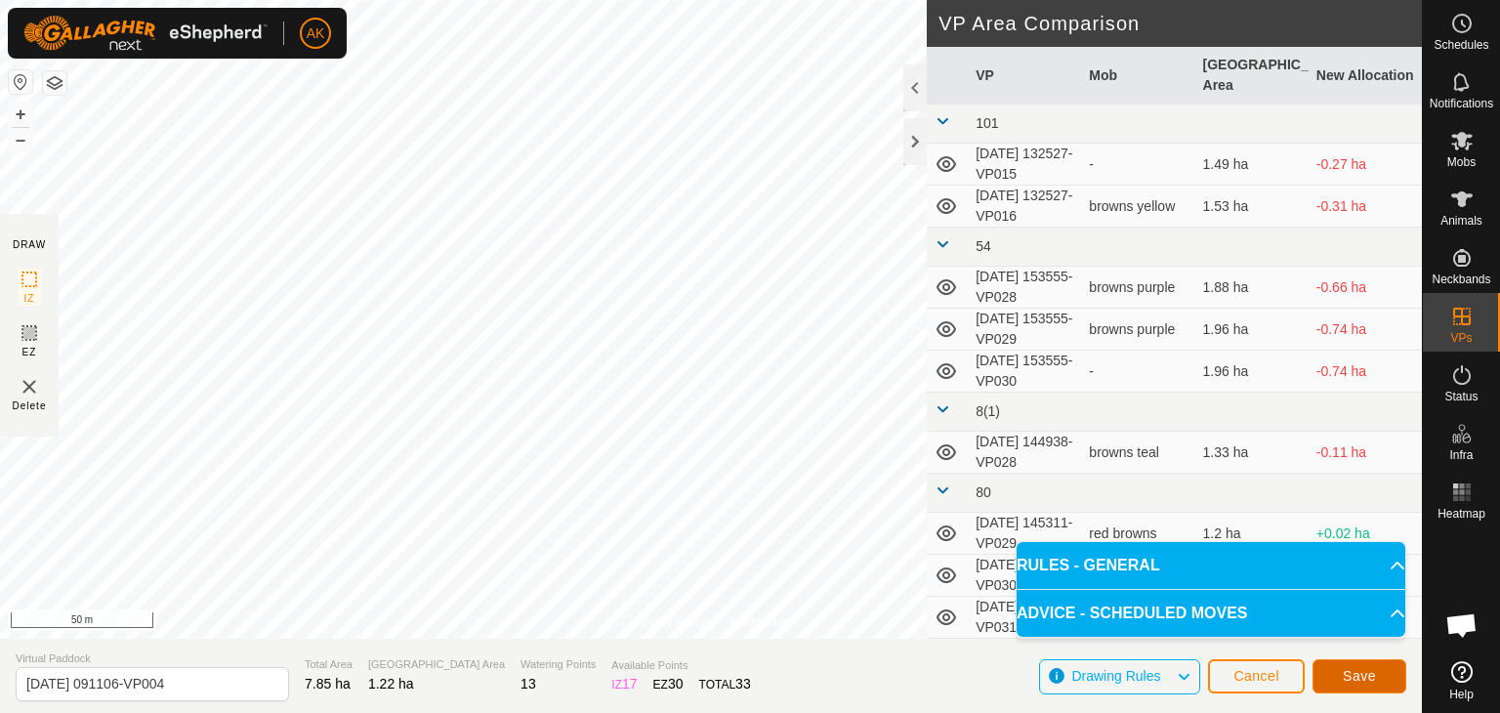
click at [1343, 668] on span "Save" at bounding box center [1359, 676] width 33 height 16
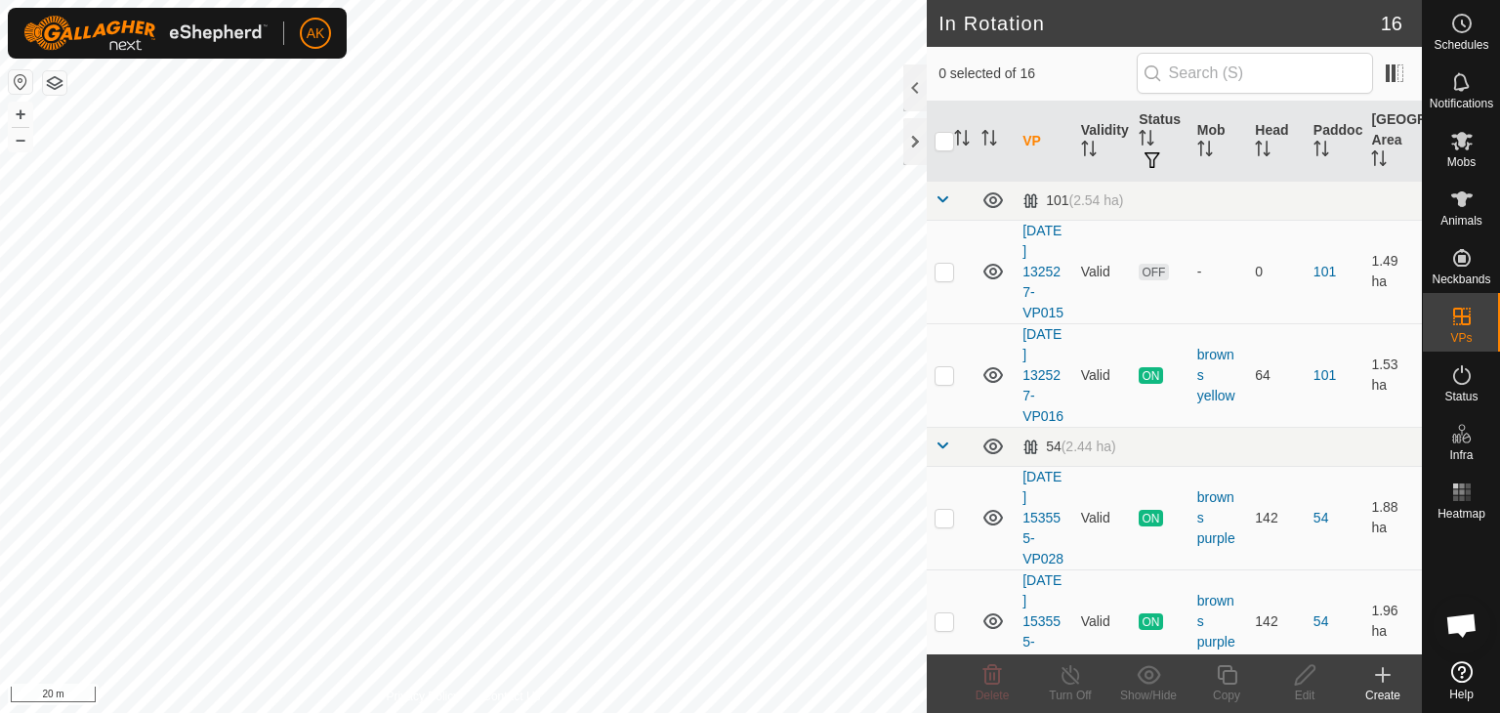
checkbox input "true"
checkbox input "false"
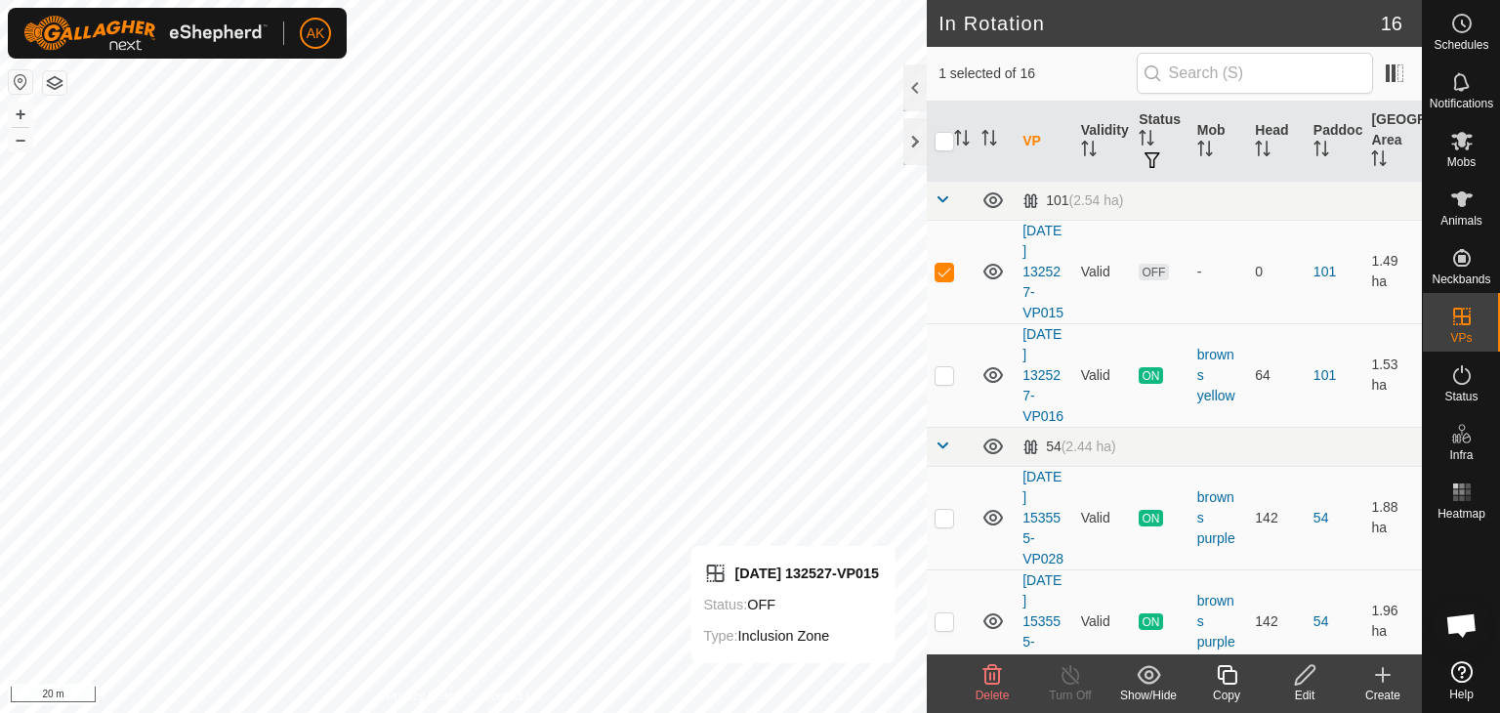
click at [984, 681] on icon at bounding box center [992, 674] width 23 height 23
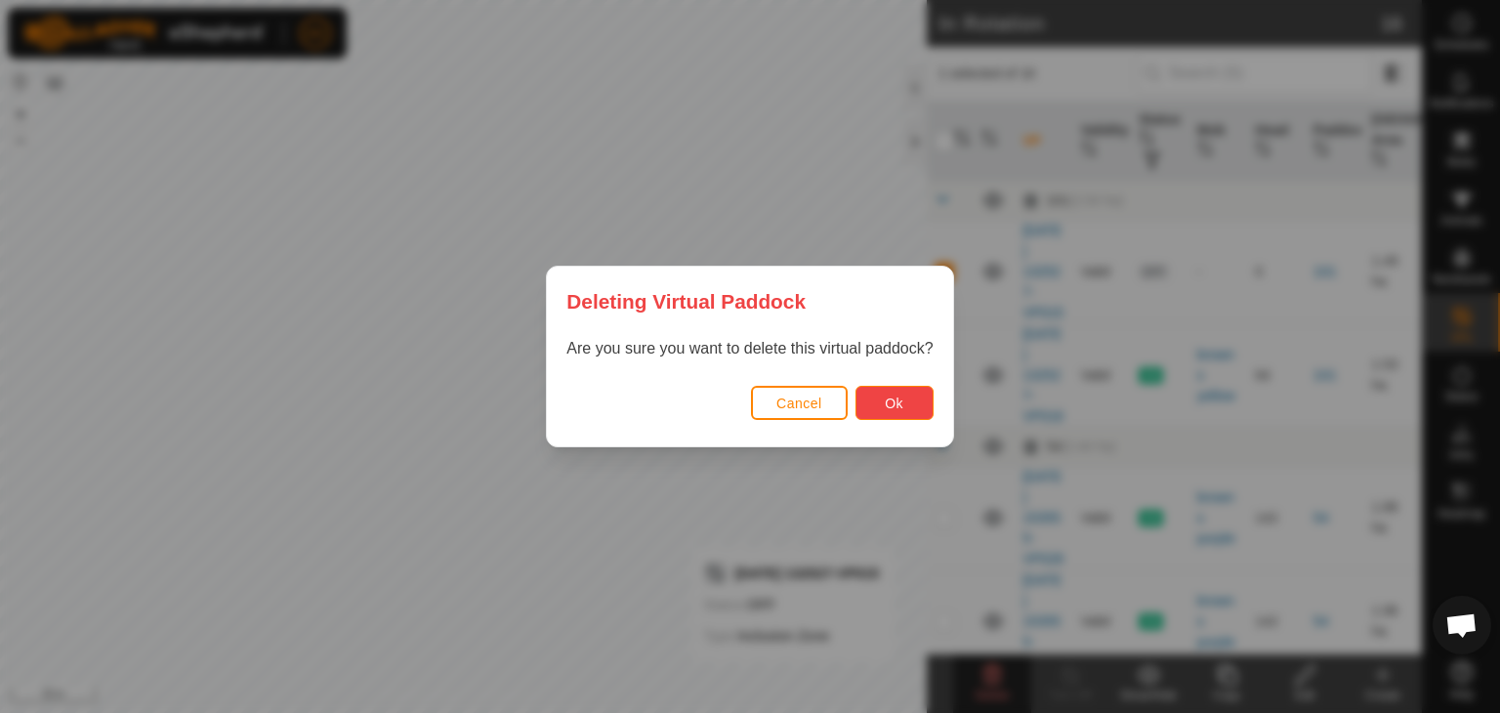
click at [887, 412] on button "Ok" at bounding box center [895, 403] width 78 height 34
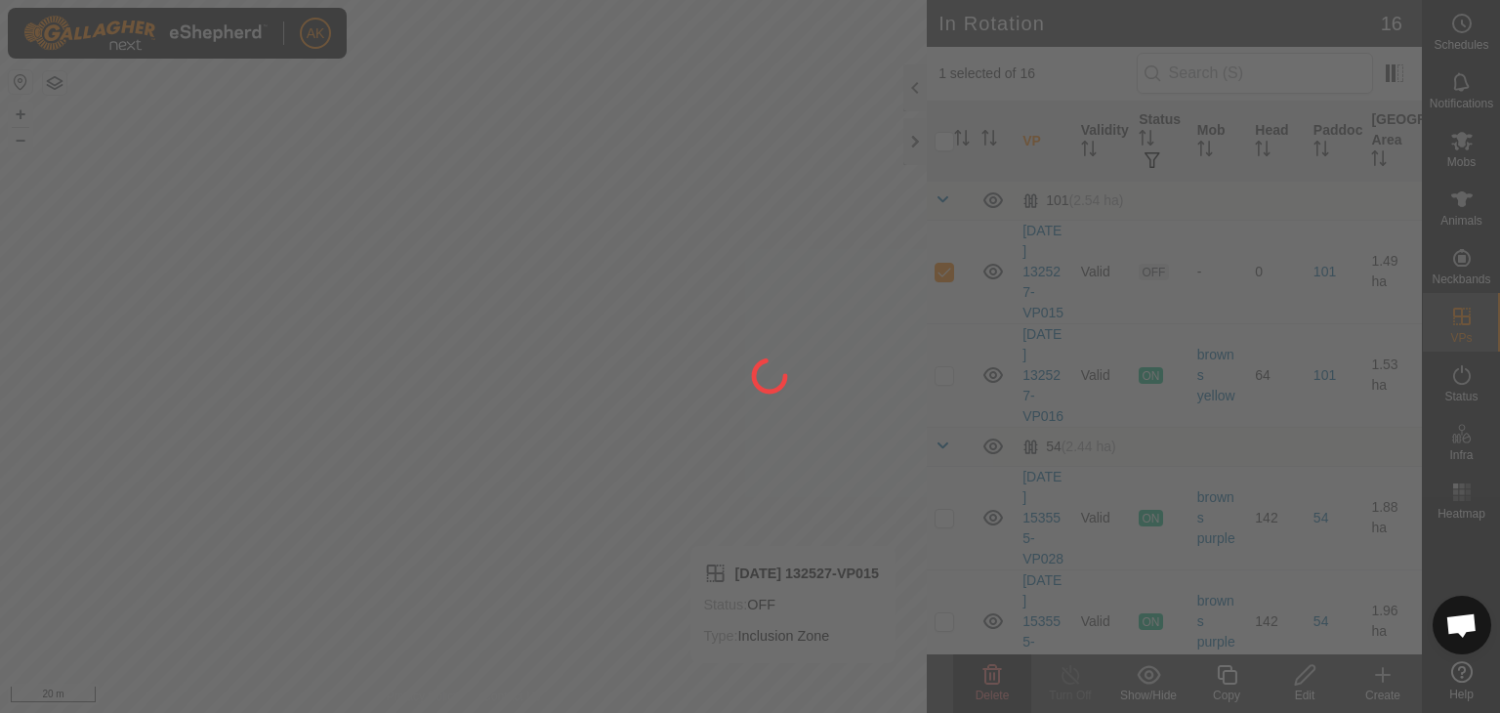
checkbox input "false"
click at [486, 471] on div at bounding box center [750, 356] width 1500 height 713
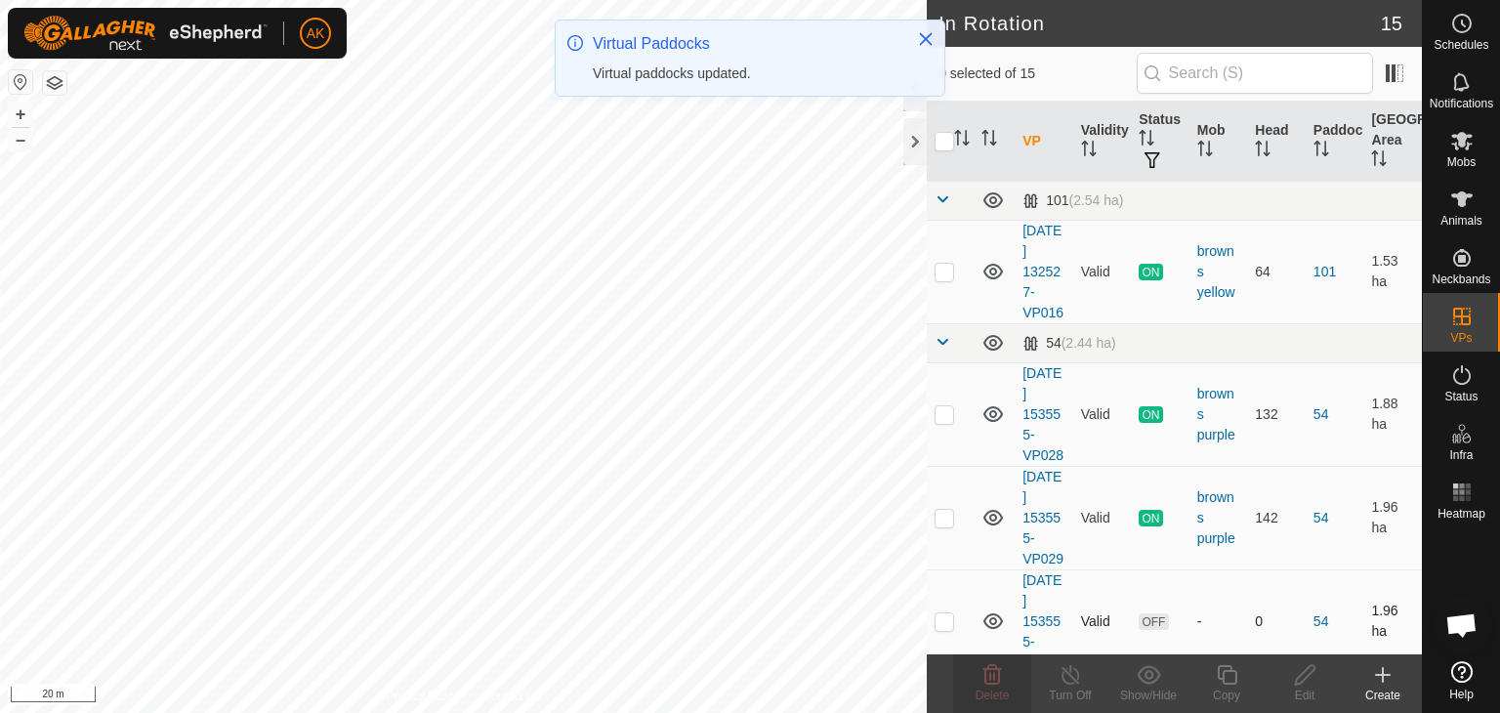
checkbox input "true"
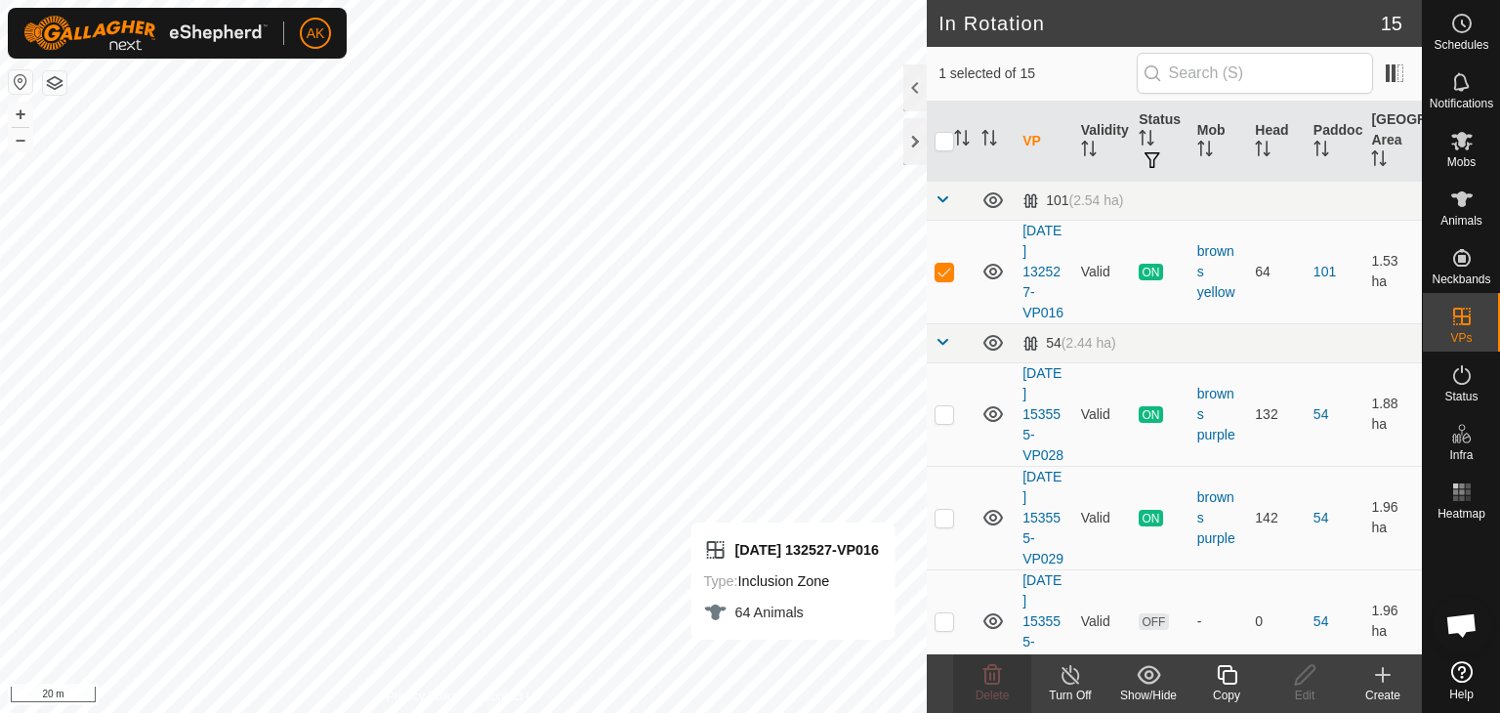
click at [1235, 676] on icon at bounding box center [1227, 675] width 20 height 20
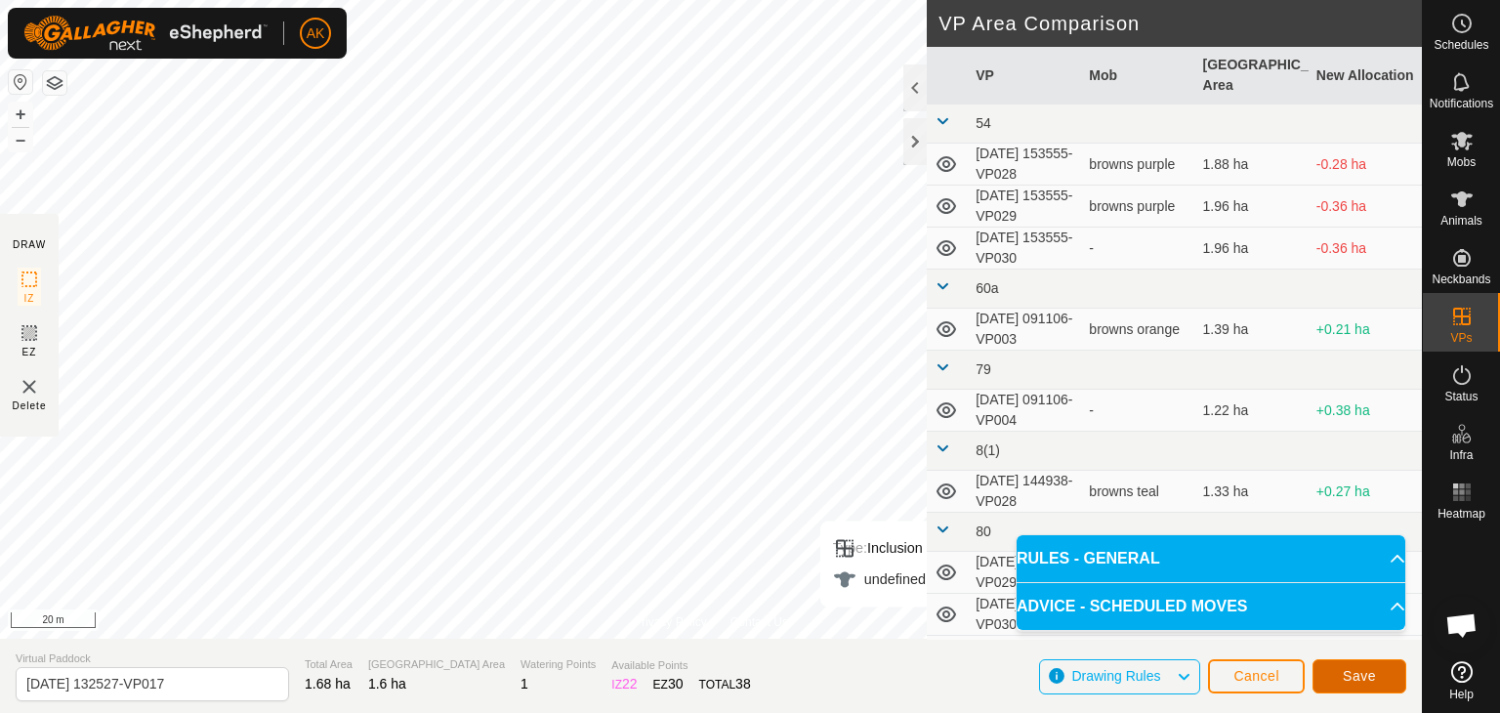
click at [1349, 679] on span "Save" at bounding box center [1359, 676] width 33 height 16
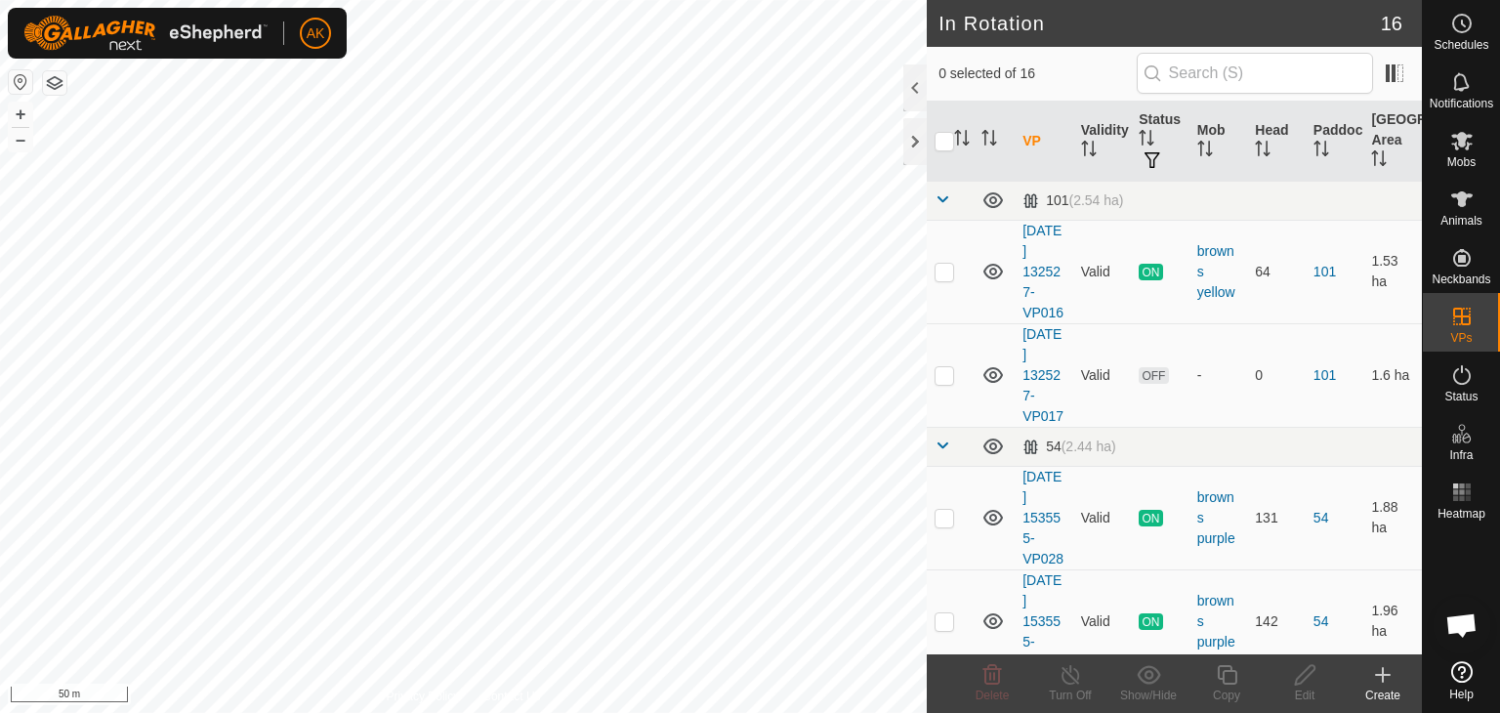
checkbox input "true"
checkbox input "false"
click at [992, 679] on icon at bounding box center [992, 674] width 23 height 23
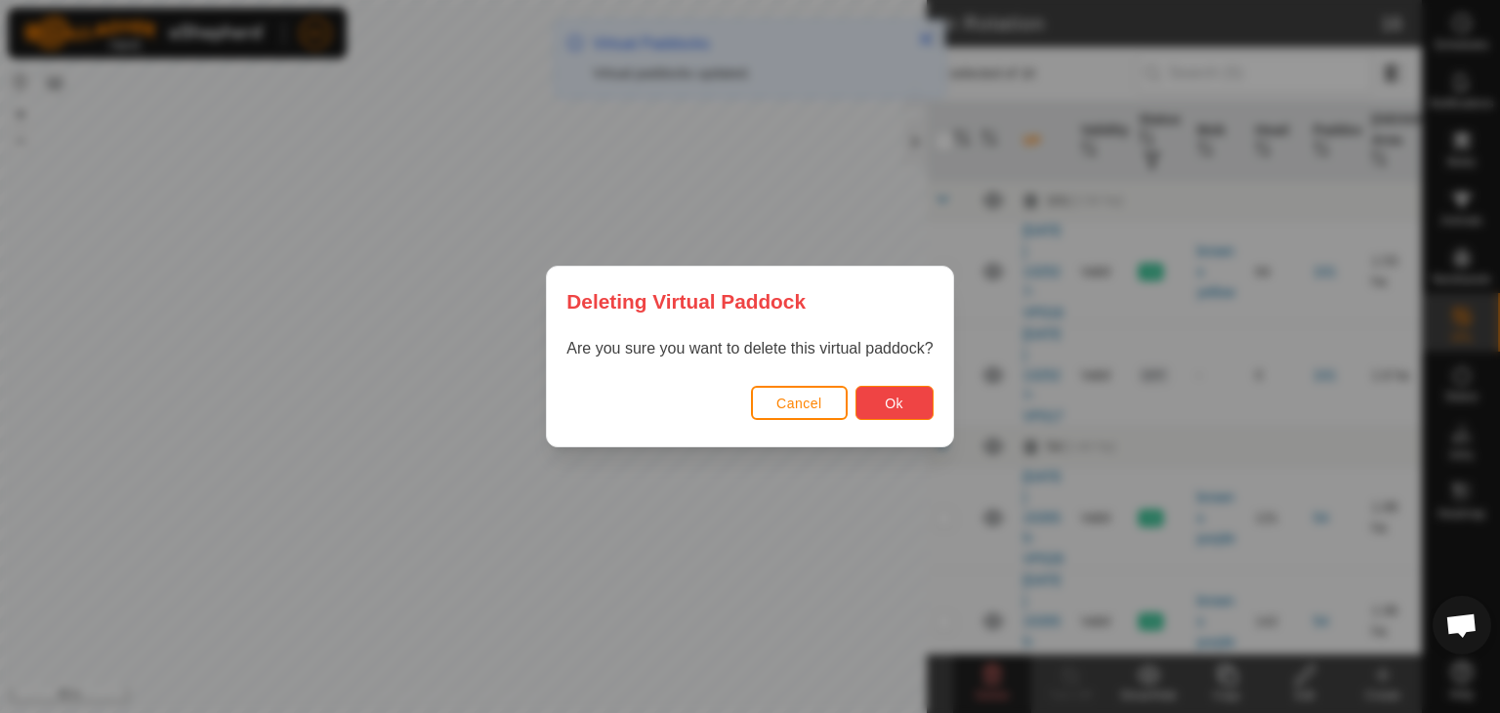
click at [907, 400] on button "Ok" at bounding box center [895, 403] width 78 height 34
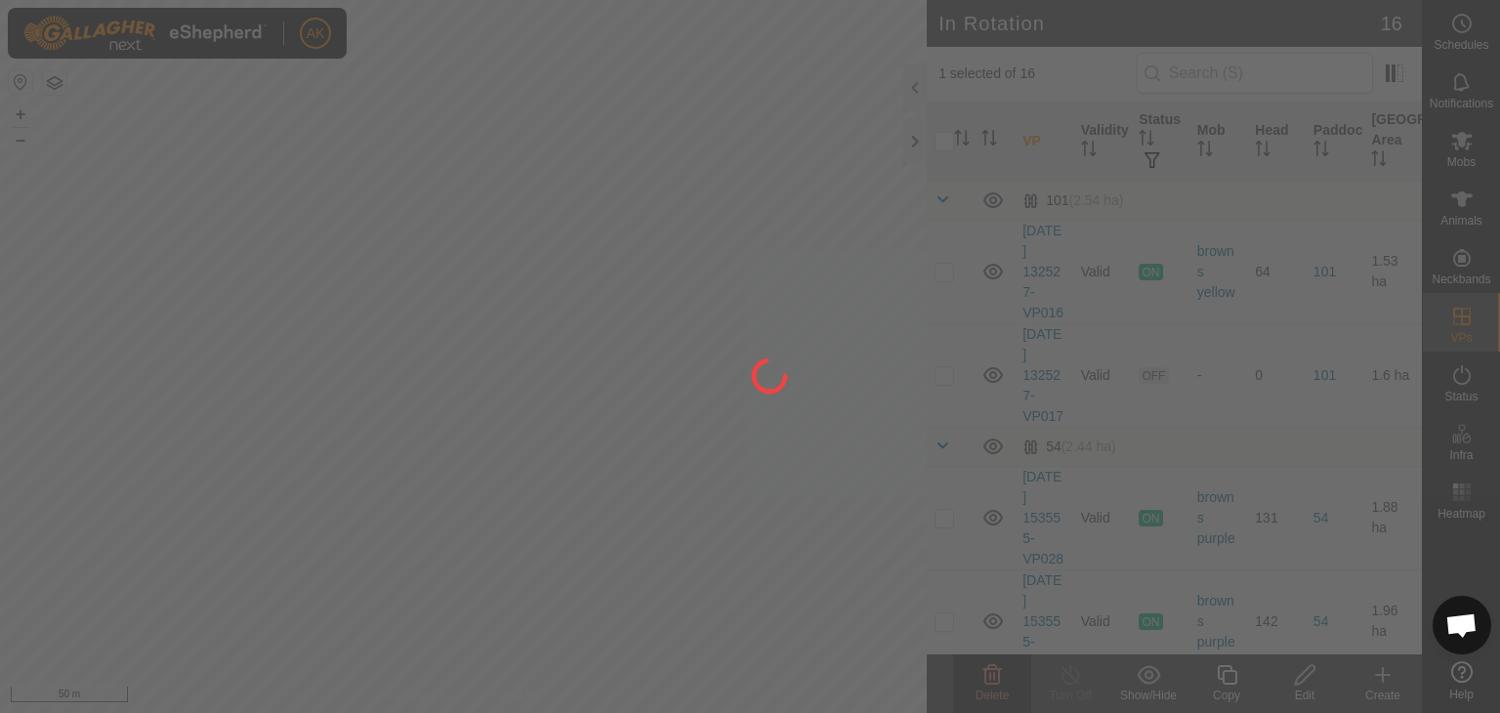
checkbox input "false"
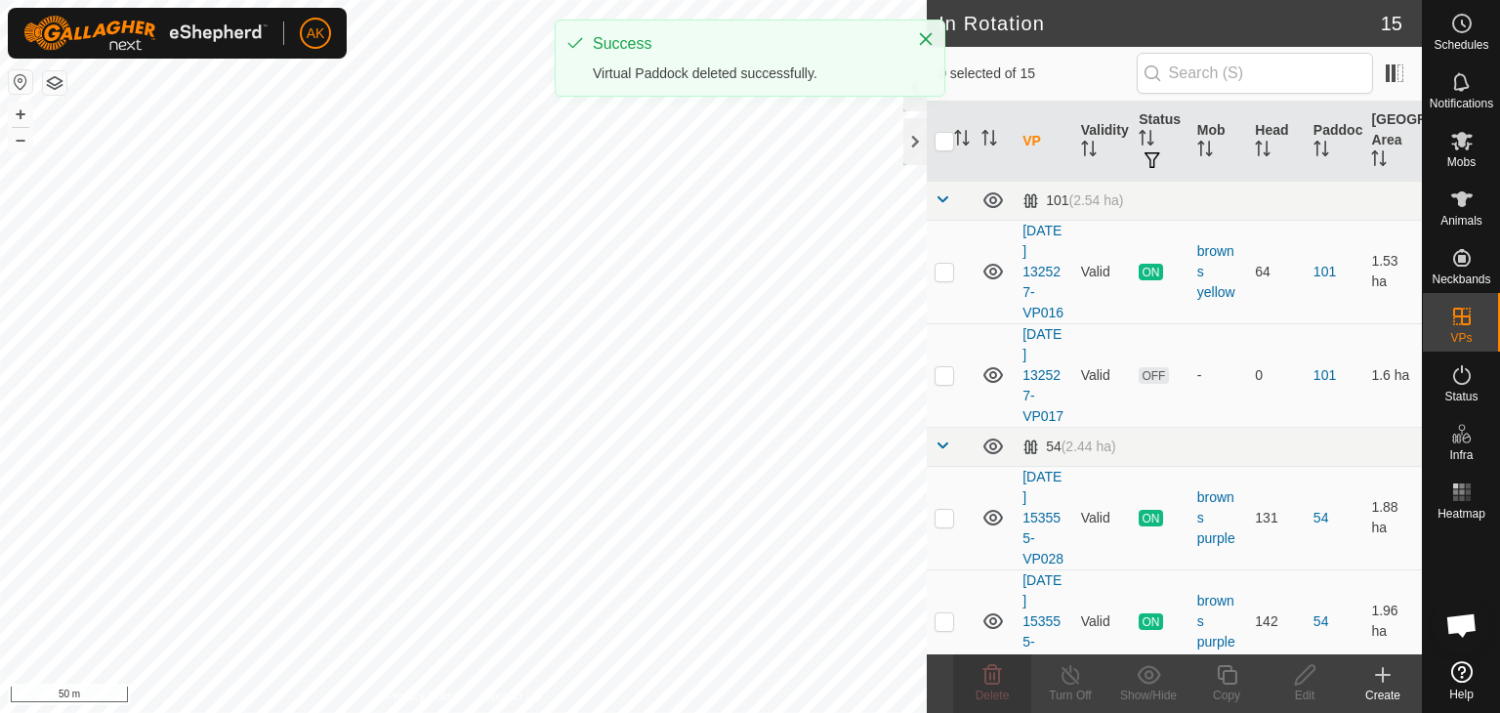
checkbox input "true"
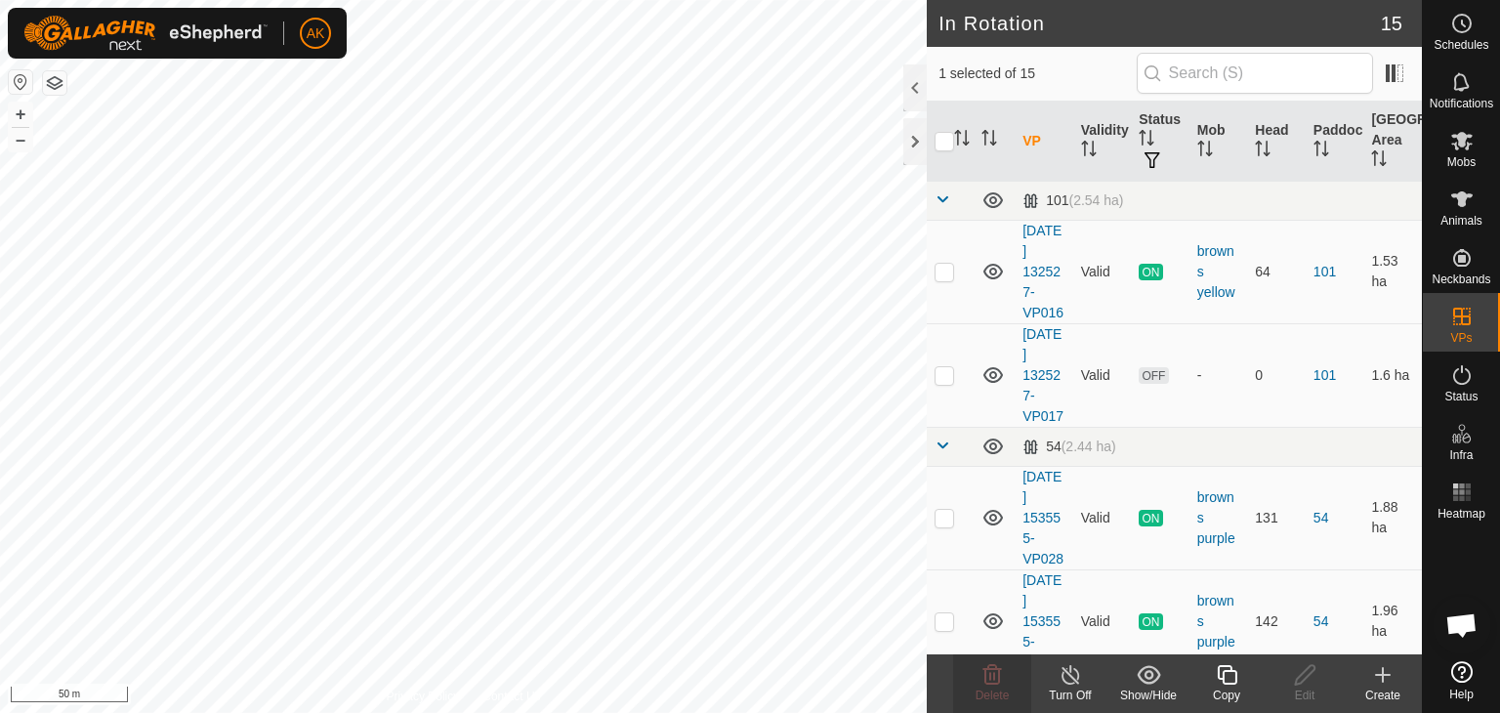
checkbox input "true"
checkbox input "false"
click at [992, 689] on span "Delete" at bounding box center [993, 696] width 34 height 14
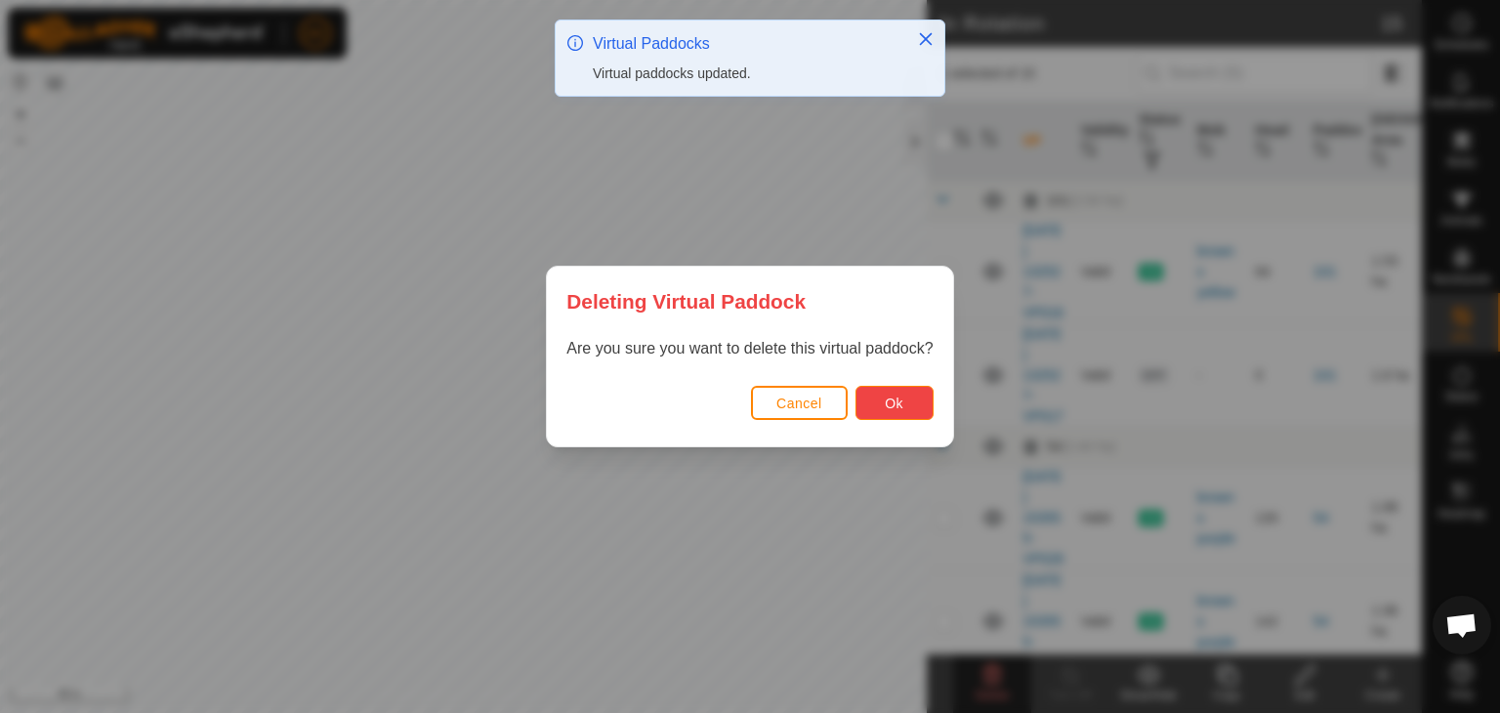
click at [898, 402] on span "Ok" at bounding box center [894, 404] width 19 height 16
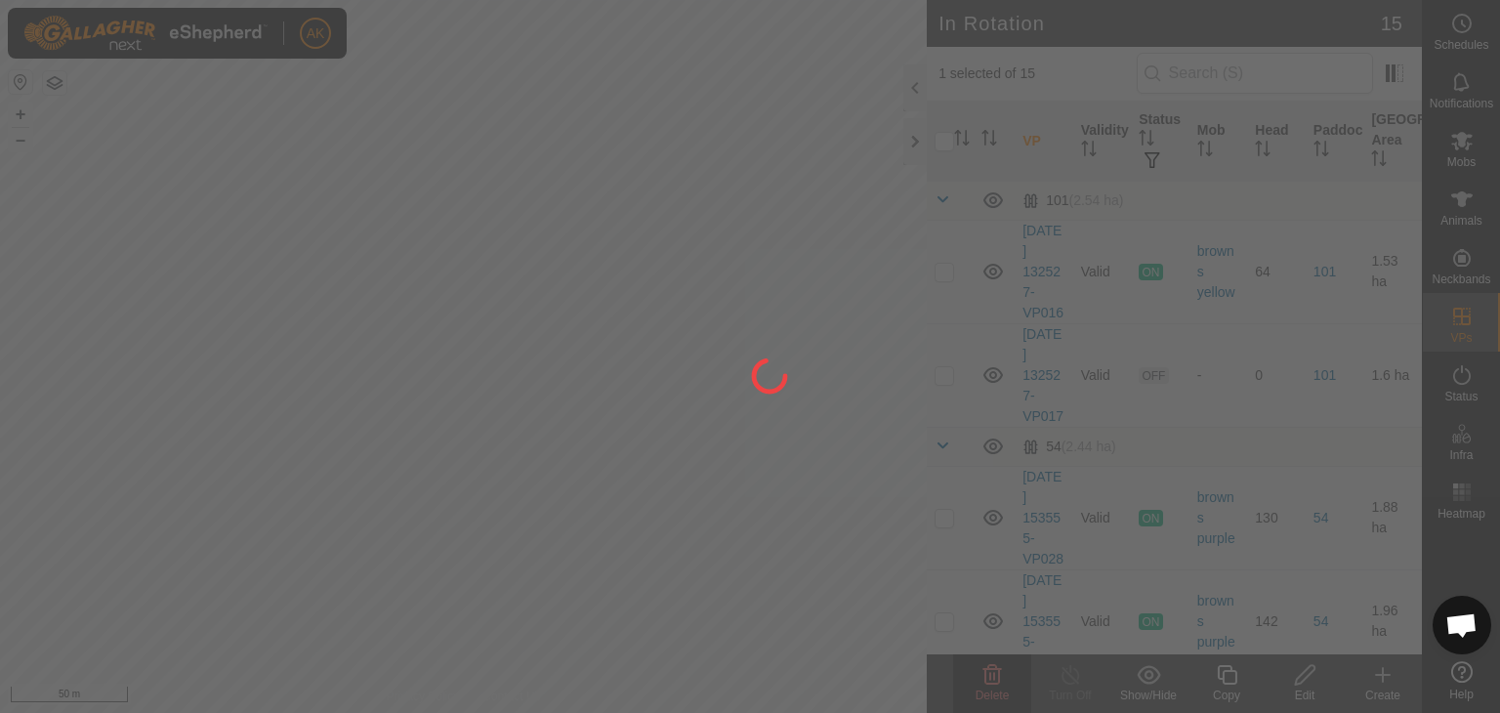
checkbox input "false"
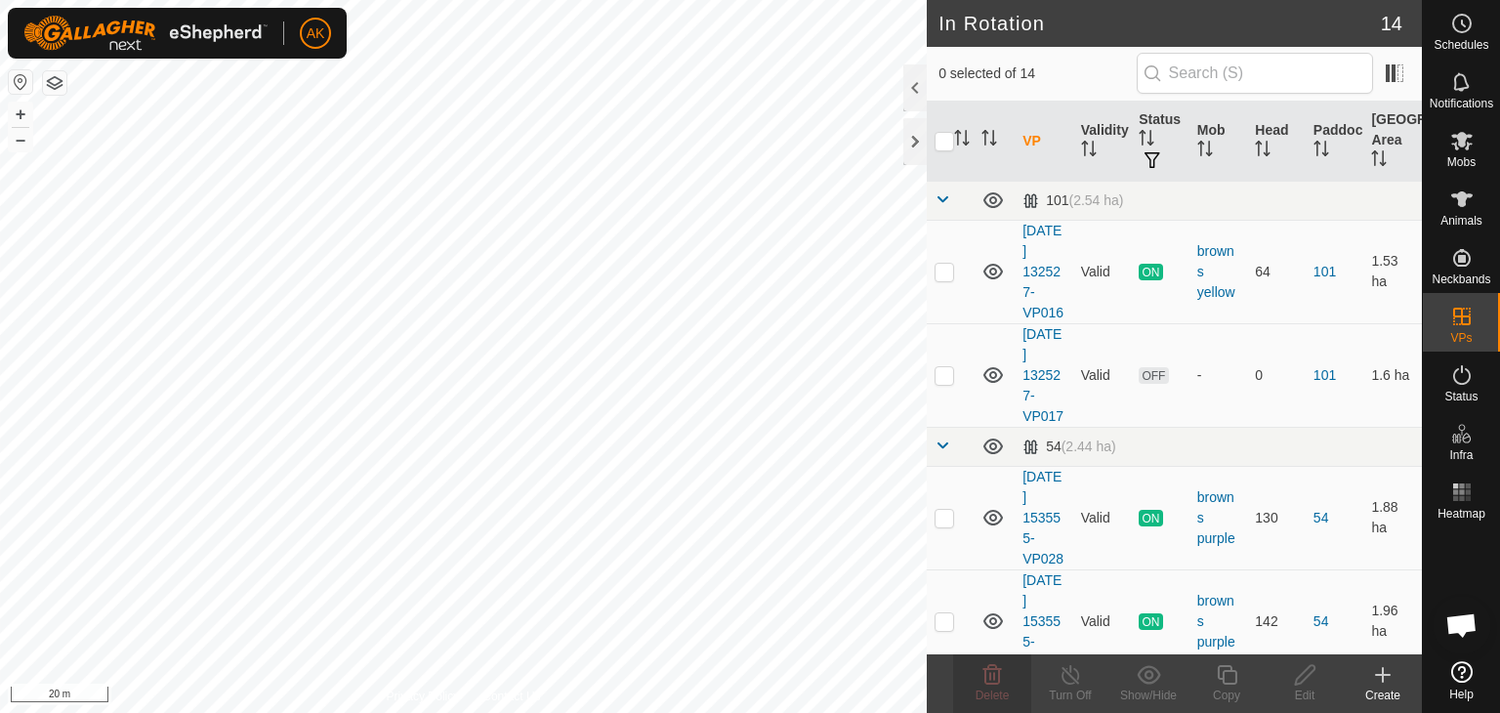
checkbox input "true"
click at [1219, 671] on icon at bounding box center [1227, 675] width 20 height 20
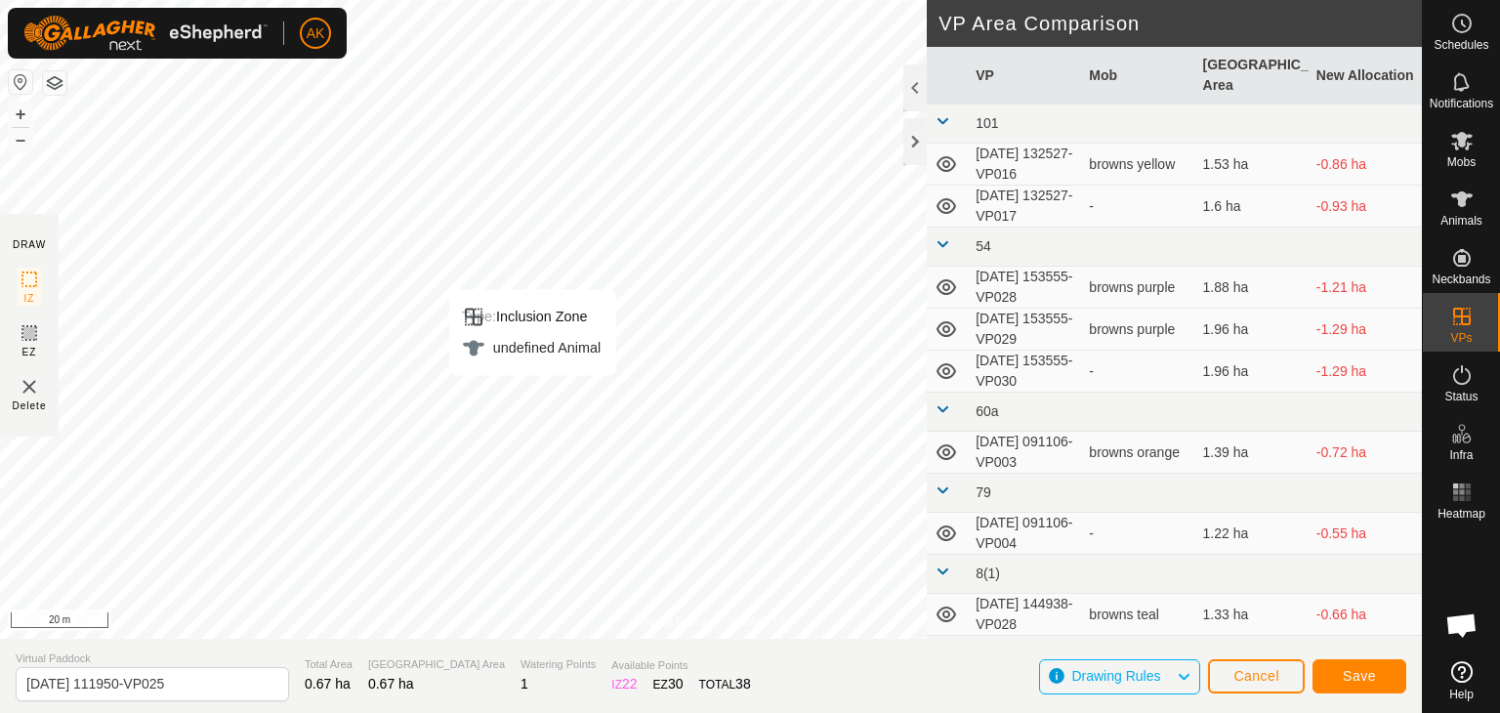
click at [428, 381] on div "AK Schedules Notifications Mobs Animals Neckbands VPs Status Infra Heatmap Help…" at bounding box center [750, 356] width 1500 height 713
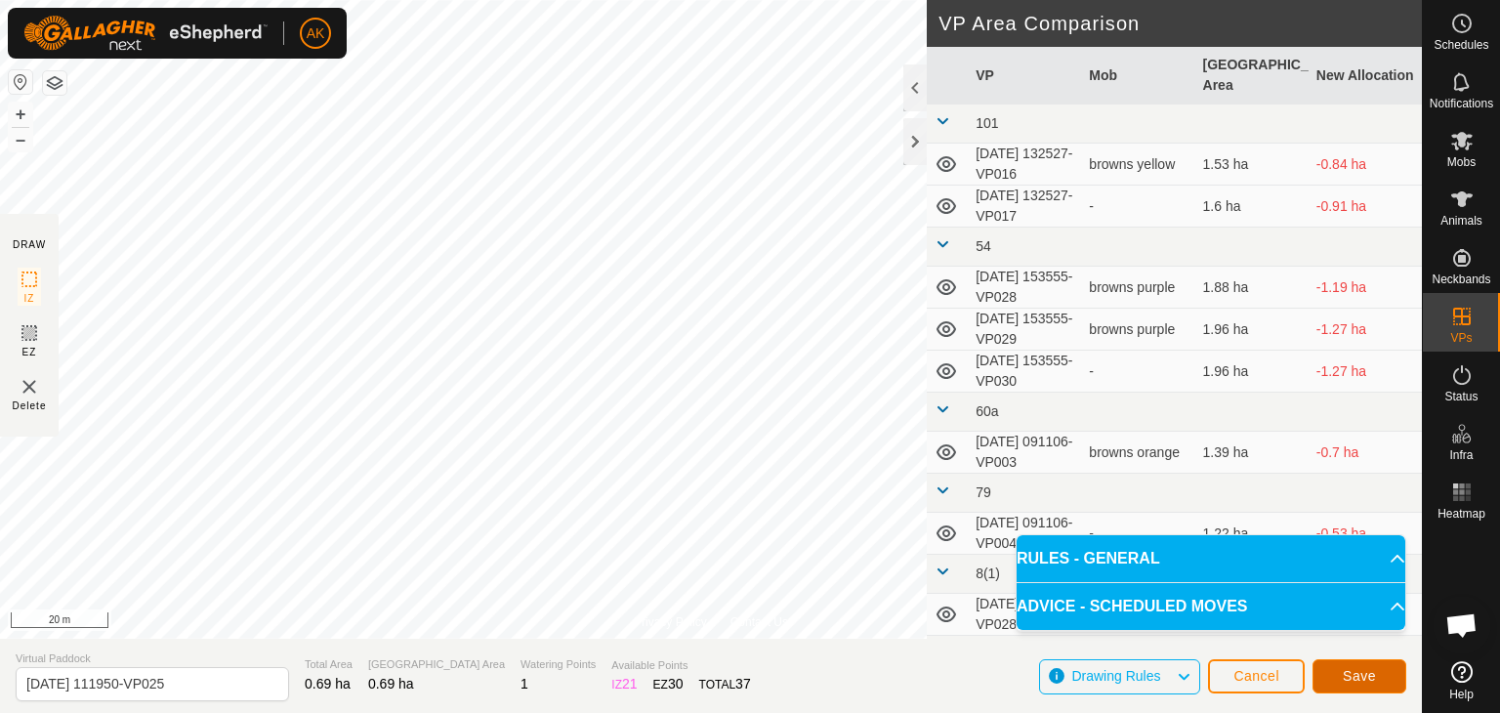
click at [1371, 680] on span "Save" at bounding box center [1359, 676] width 33 height 16
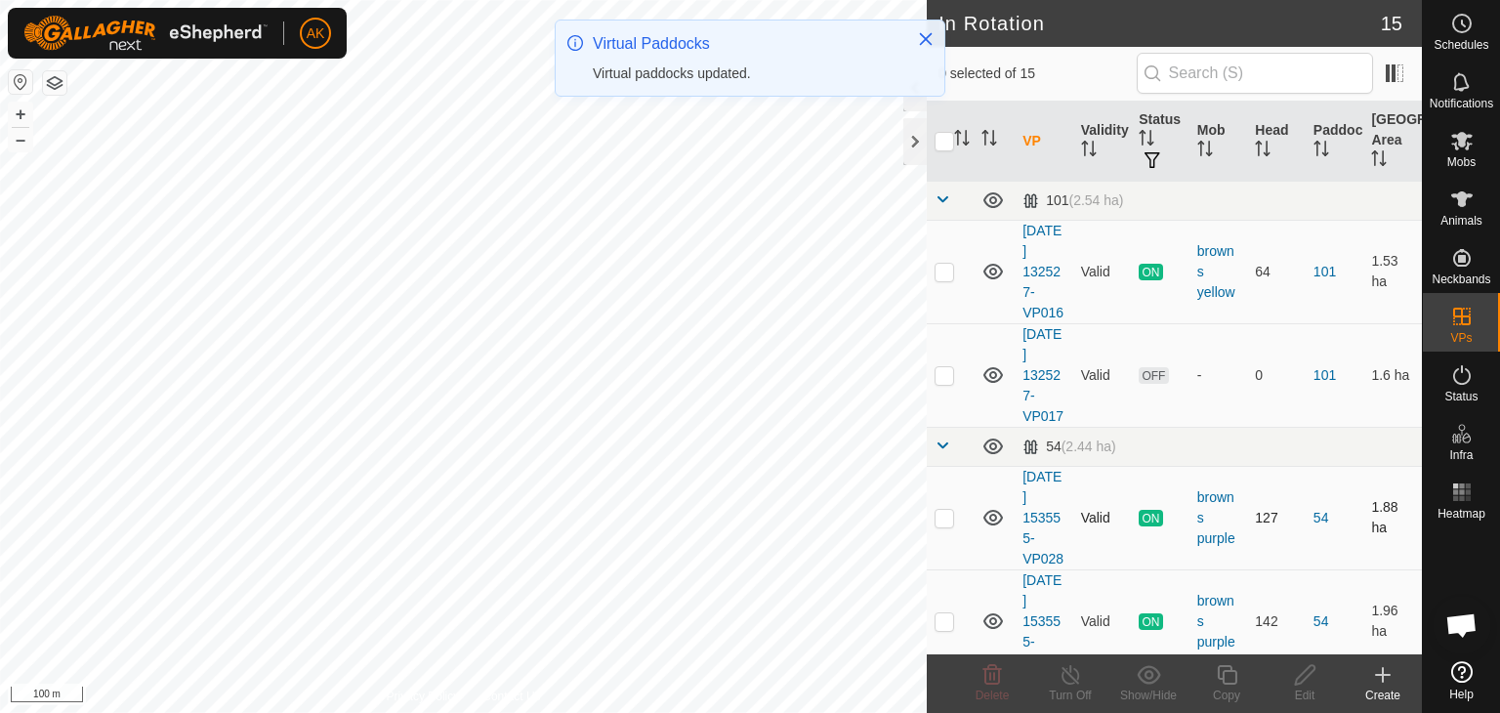
click at [946, 525] on div "In Rotation 15 0 selected of 15 VP Validity Status Mob Head Paddock Grazing Are…" at bounding box center [711, 356] width 1422 height 713
